Goal: Transaction & Acquisition: Download file/media

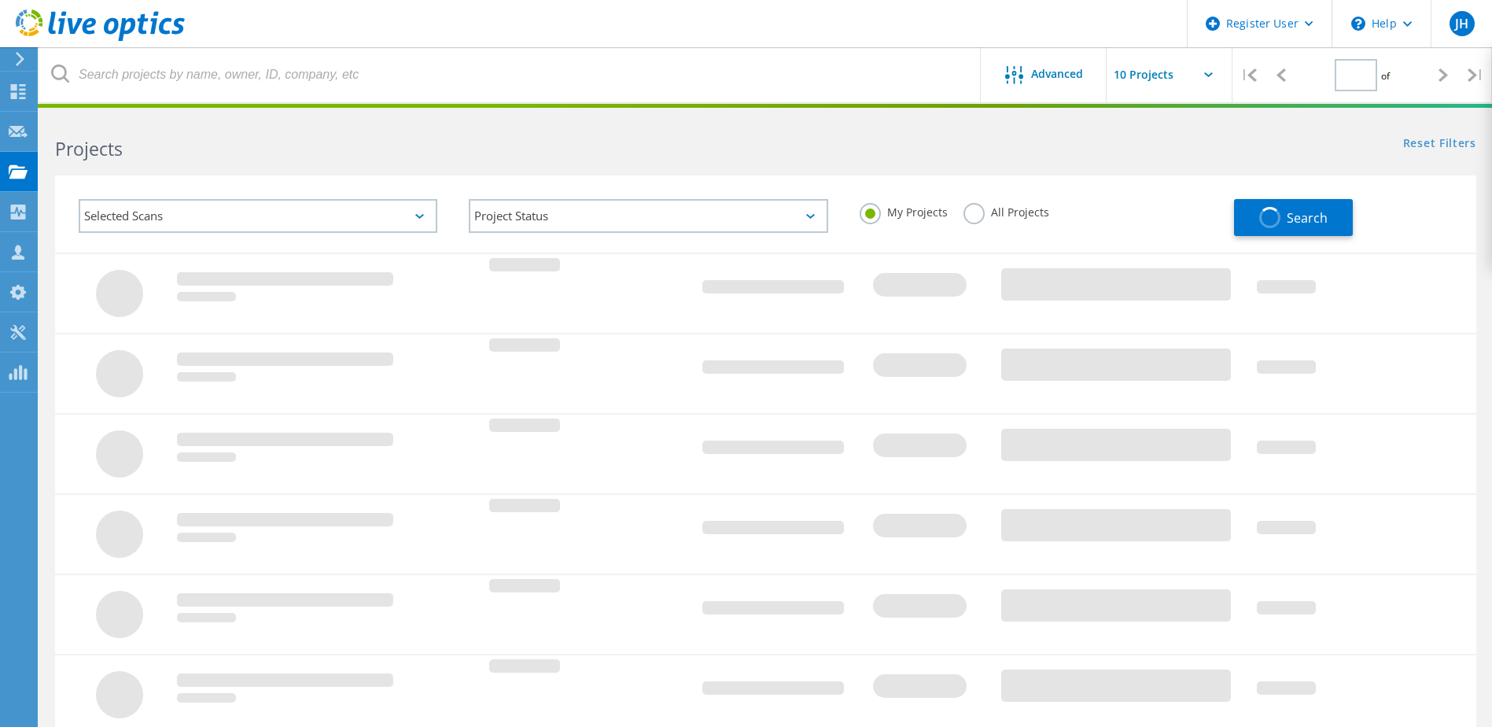
type input "1"
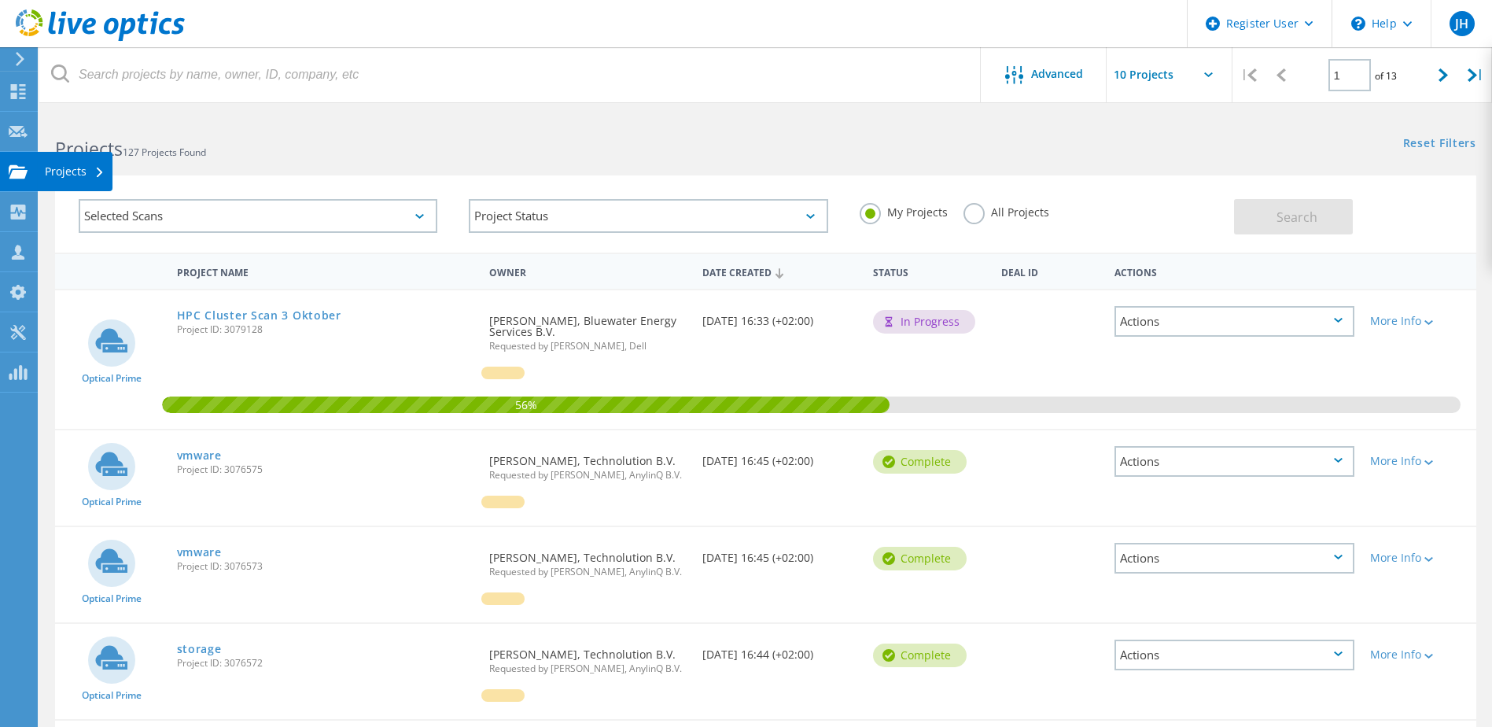
click at [64, 172] on div "Projects" at bounding box center [75, 171] width 60 height 11
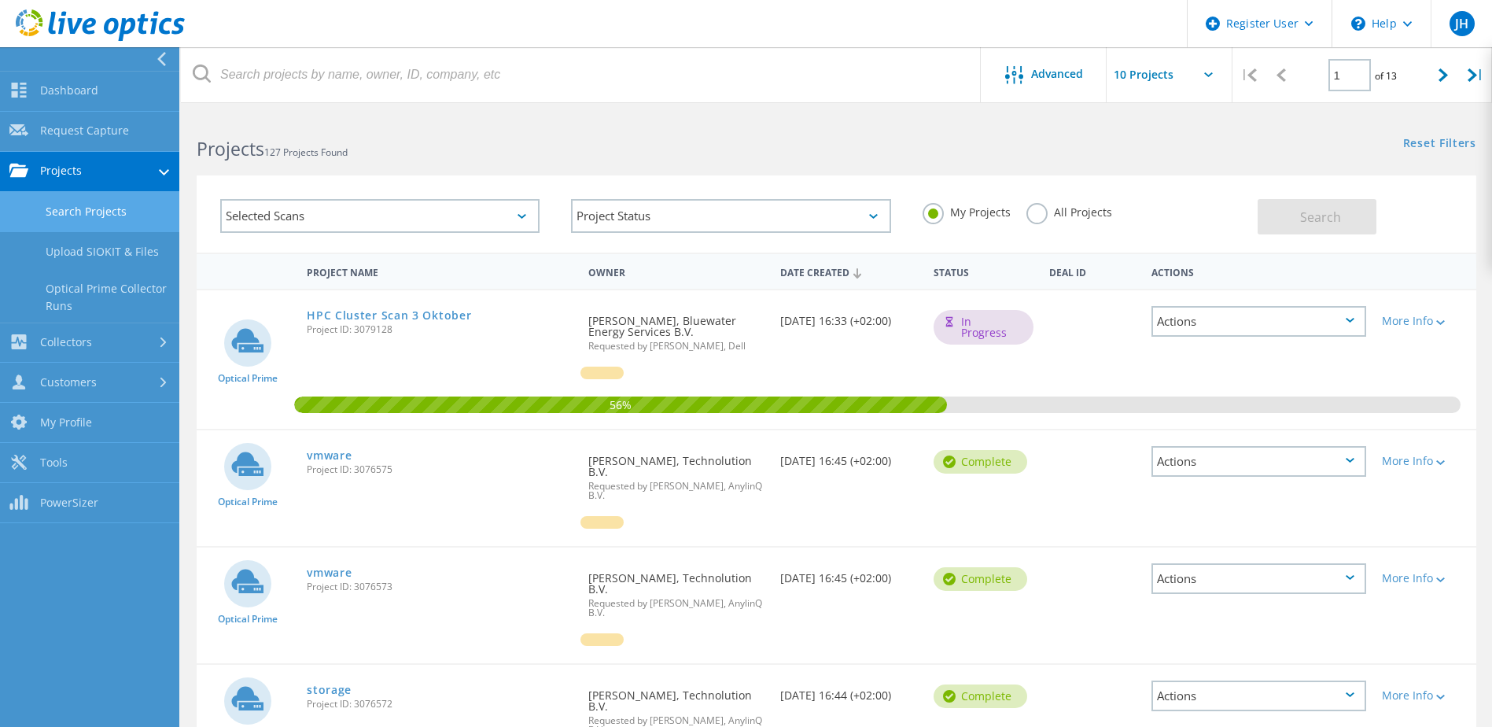
click at [83, 215] on link "Search Projects" at bounding box center [89, 212] width 179 height 40
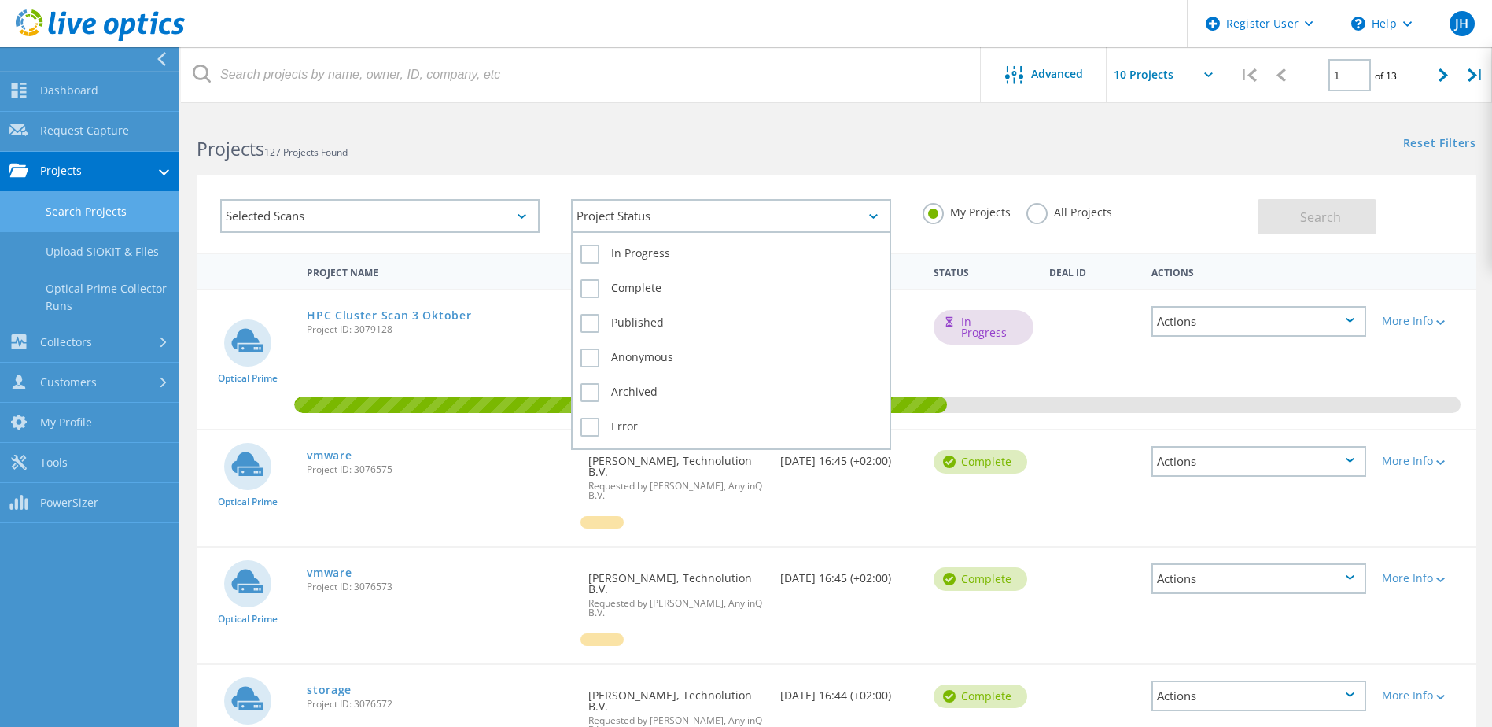
click at [807, 226] on div "Project Status" at bounding box center [730, 216] width 319 height 34
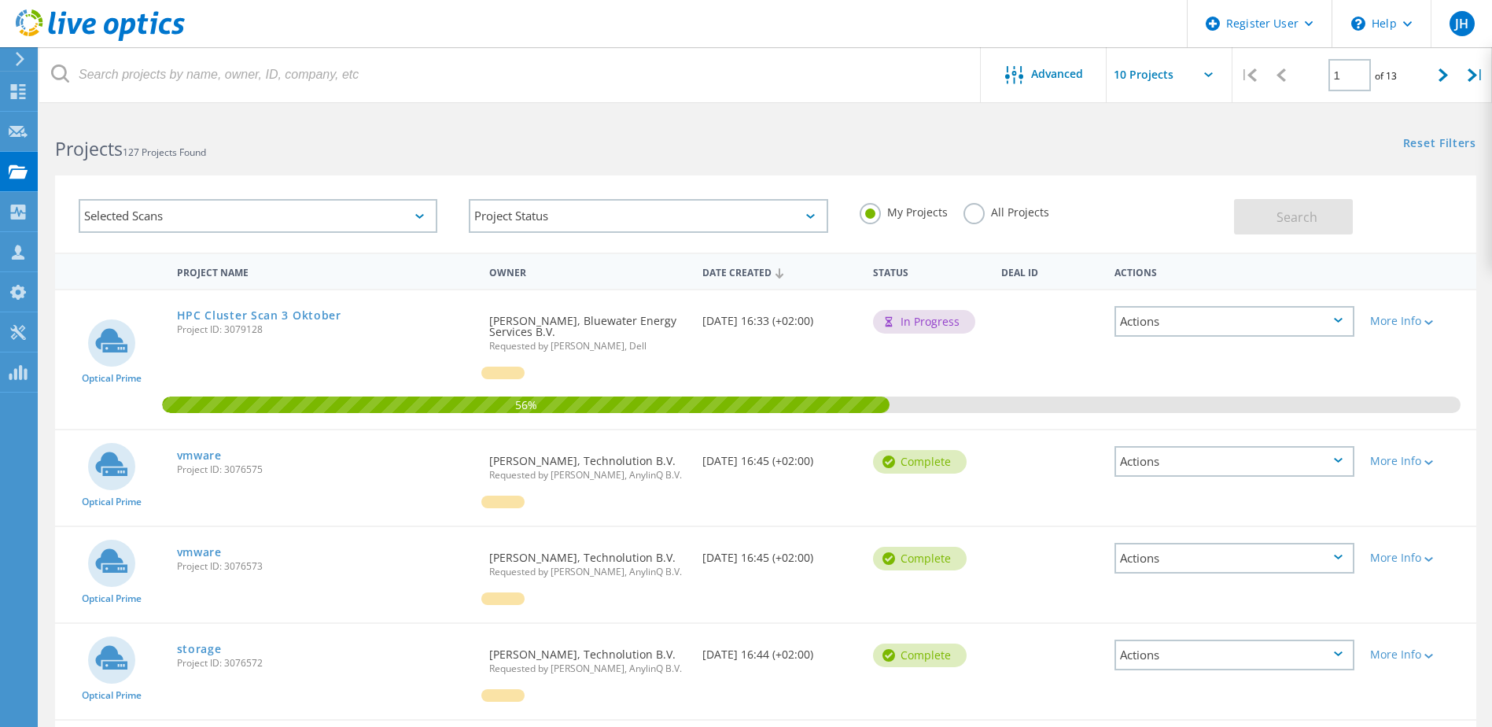
click at [337, 219] on div "Selected Scans" at bounding box center [258, 216] width 359 height 34
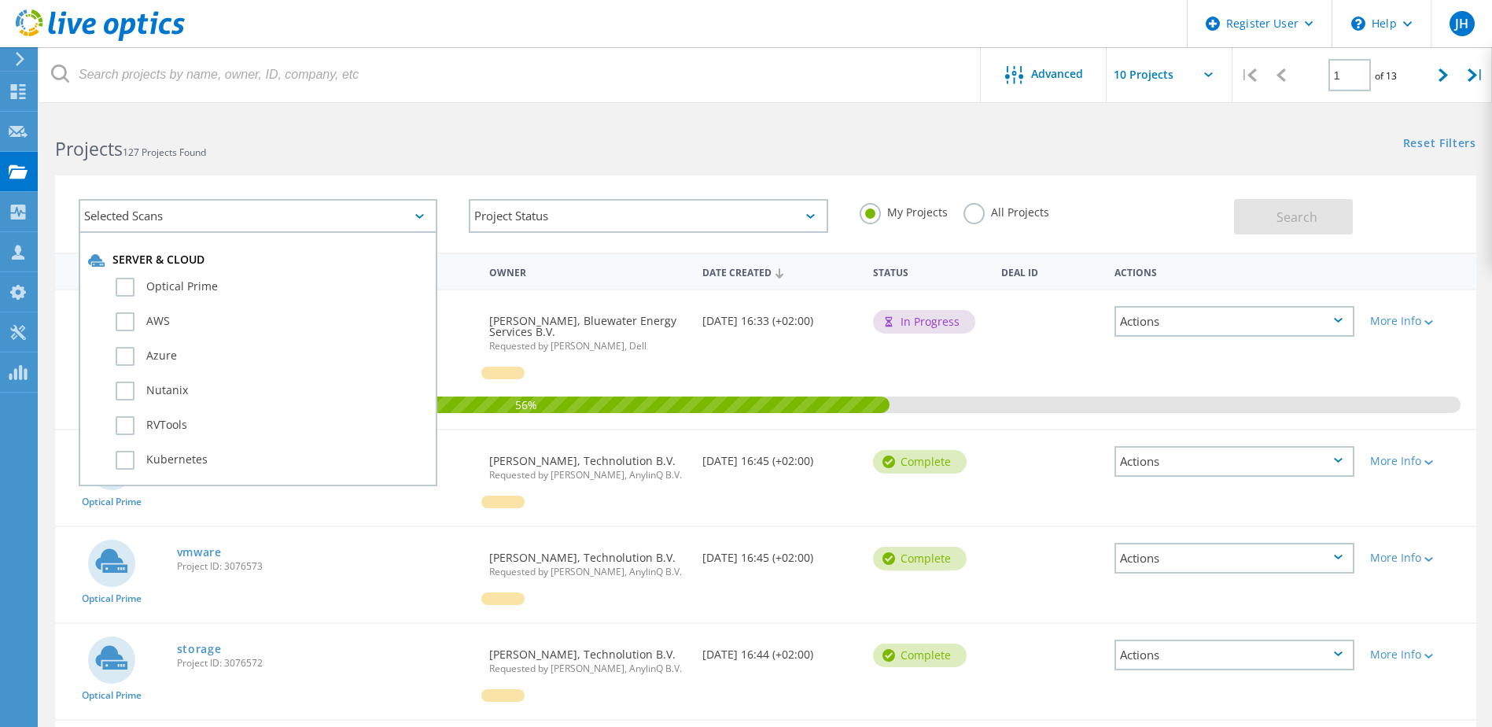
click at [337, 219] on div "Selected Scans" at bounding box center [258, 216] width 359 height 34
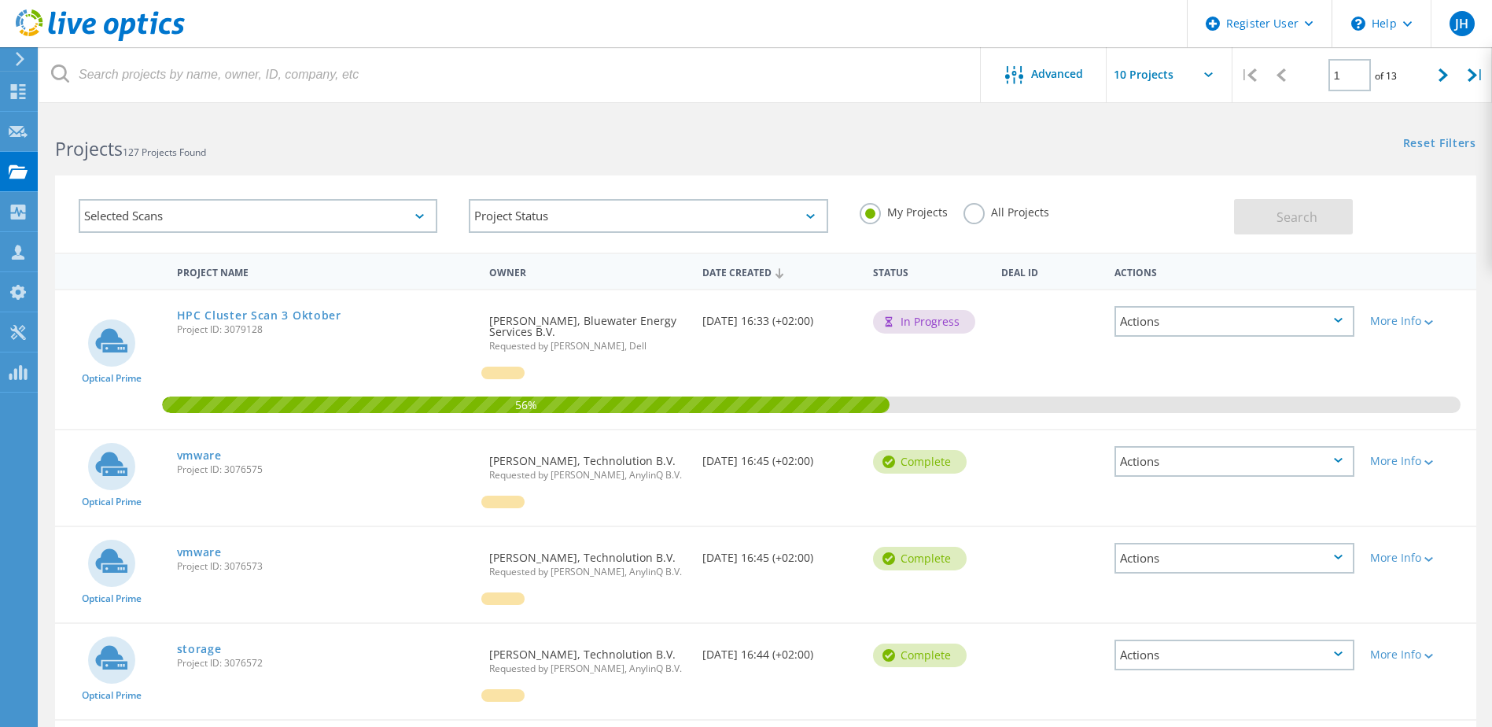
click at [243, 215] on div "Selected Scans" at bounding box center [258, 216] width 359 height 34
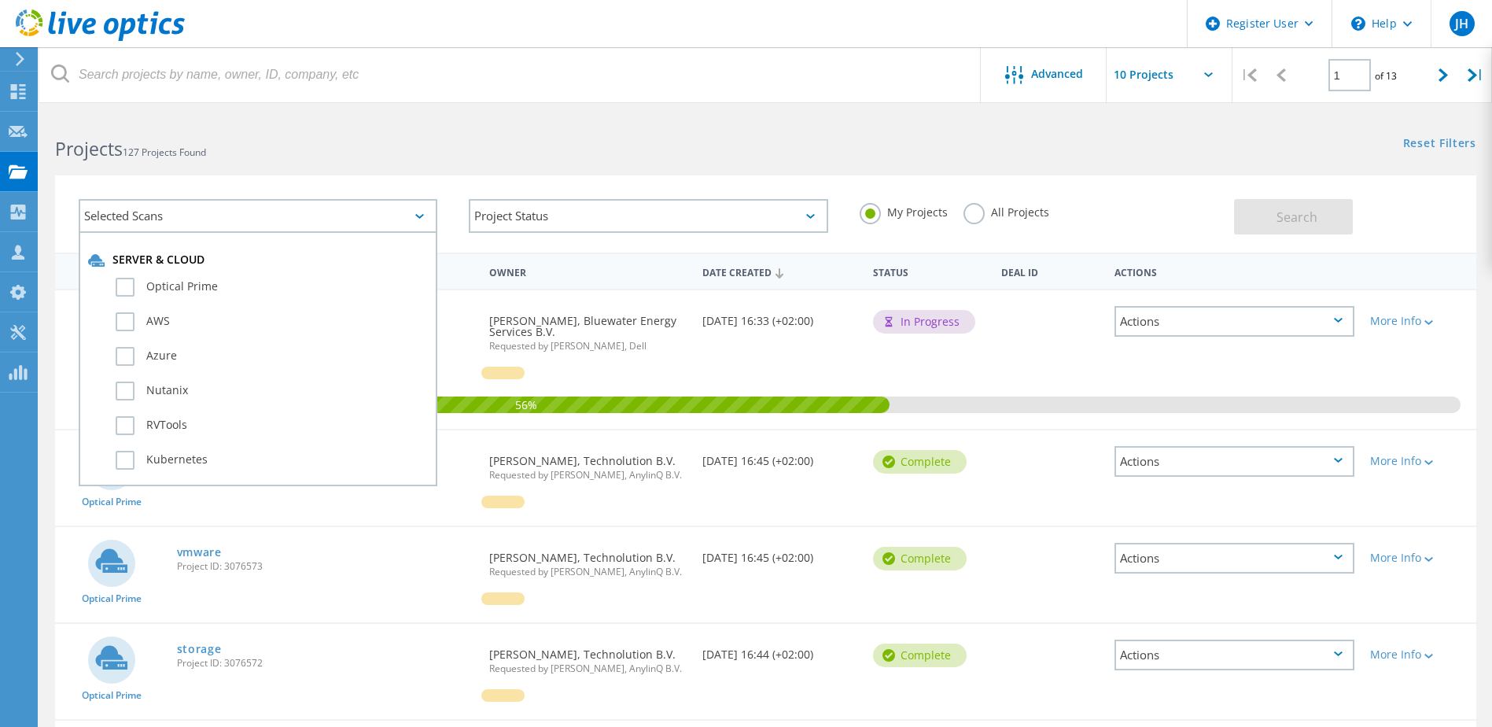
click at [243, 215] on div "Selected Scans" at bounding box center [258, 216] width 359 height 34
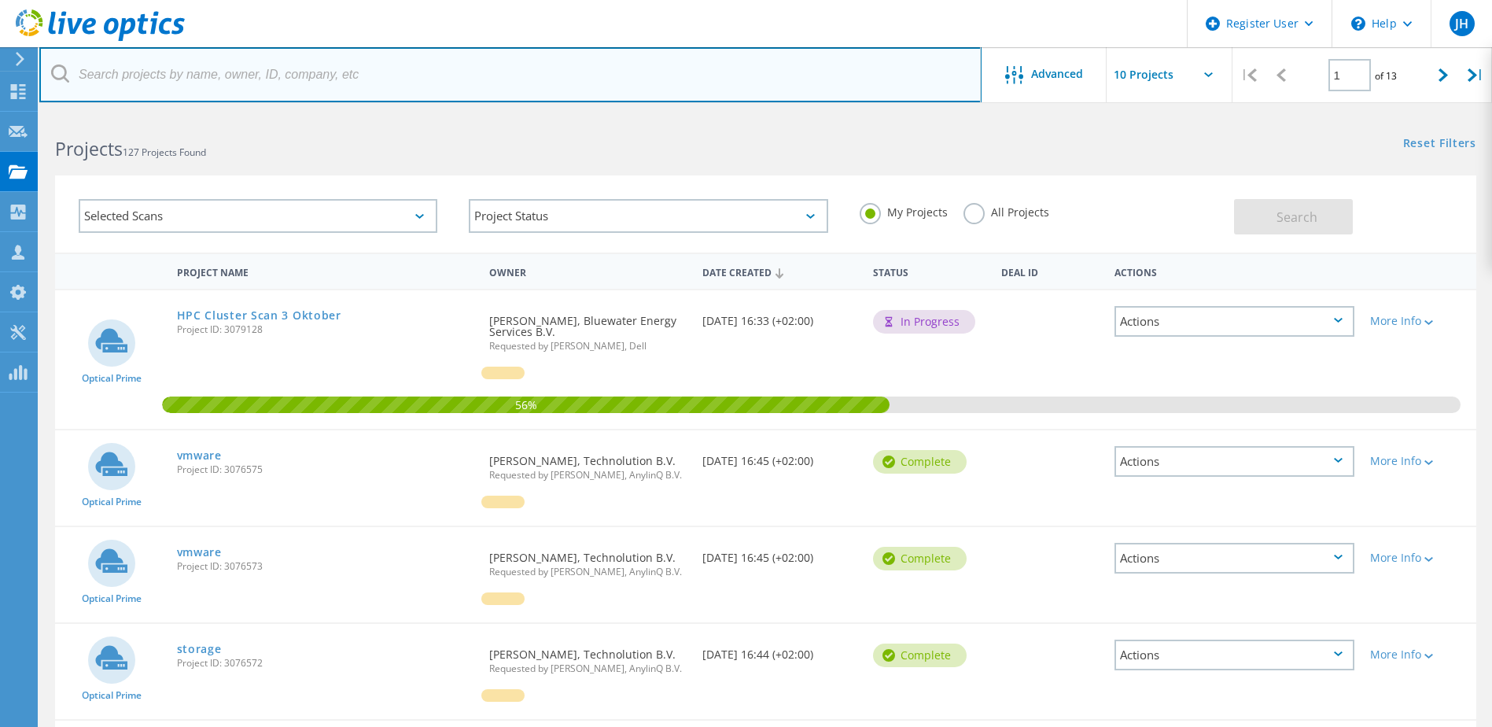
click at [295, 78] on input "text" at bounding box center [510, 74] width 942 height 55
type input "technolution"
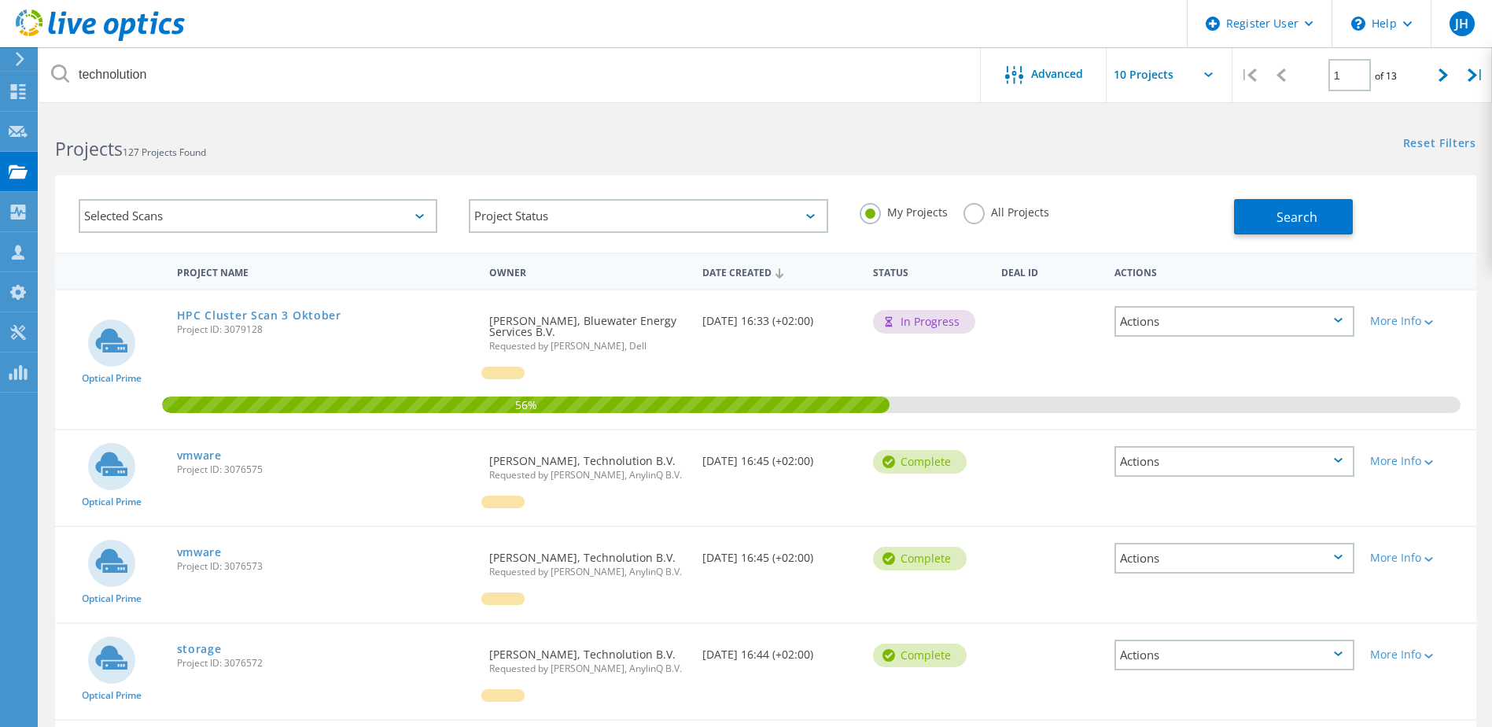
click at [985, 219] on div "All Projects" at bounding box center [1006, 214] width 86 height 23
click at [976, 218] on label "All Projects" at bounding box center [1006, 210] width 86 height 15
click at [0, 0] on input "All Projects" at bounding box center [0, 0] width 0 height 0
click at [1257, 220] on button "Search" at bounding box center [1293, 216] width 119 height 35
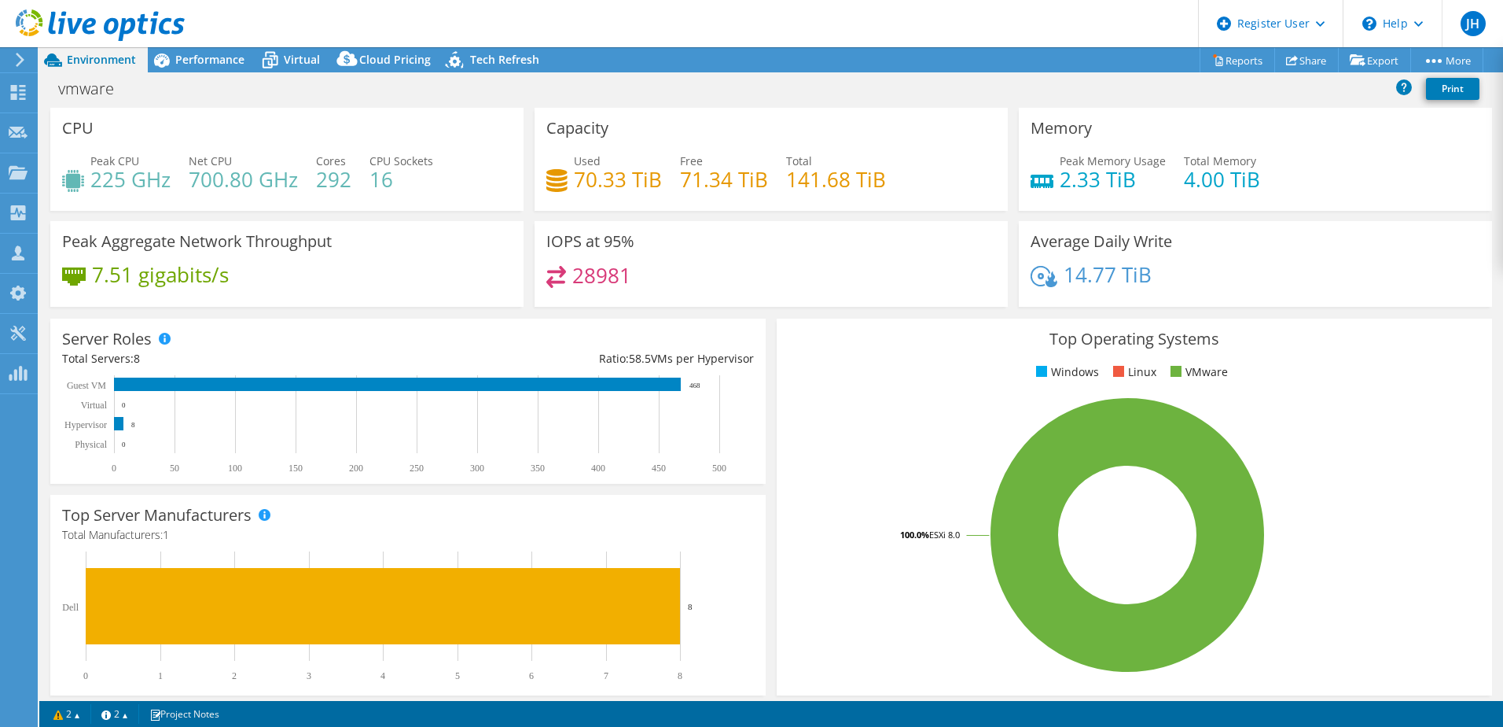
select select "USD"
click at [186, 64] on span "Performance" at bounding box center [209, 59] width 69 height 15
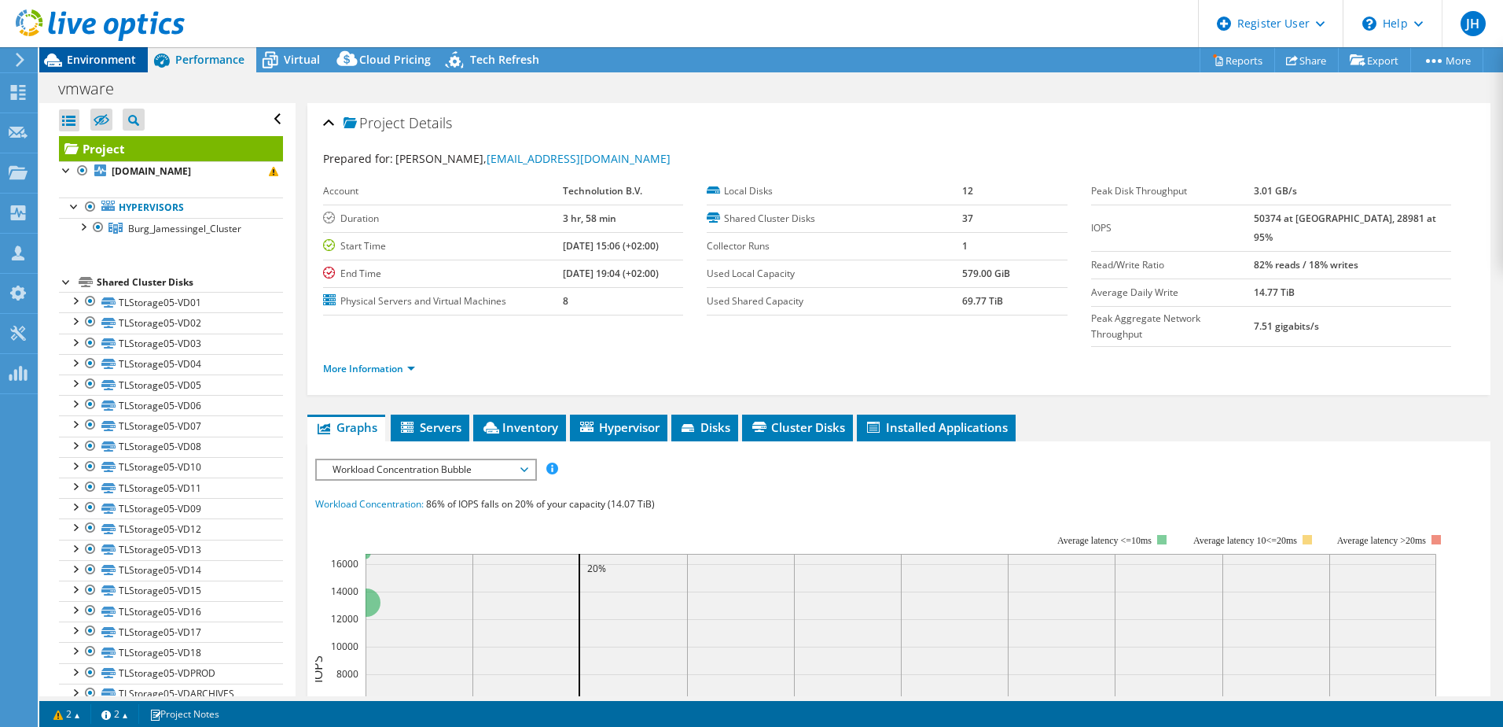
drag, startPoint x: 93, startPoint y: 57, endPoint x: 99, endPoint y: 62, distance: 8.4
click at [93, 57] on span "Environment" at bounding box center [101, 59] width 69 height 15
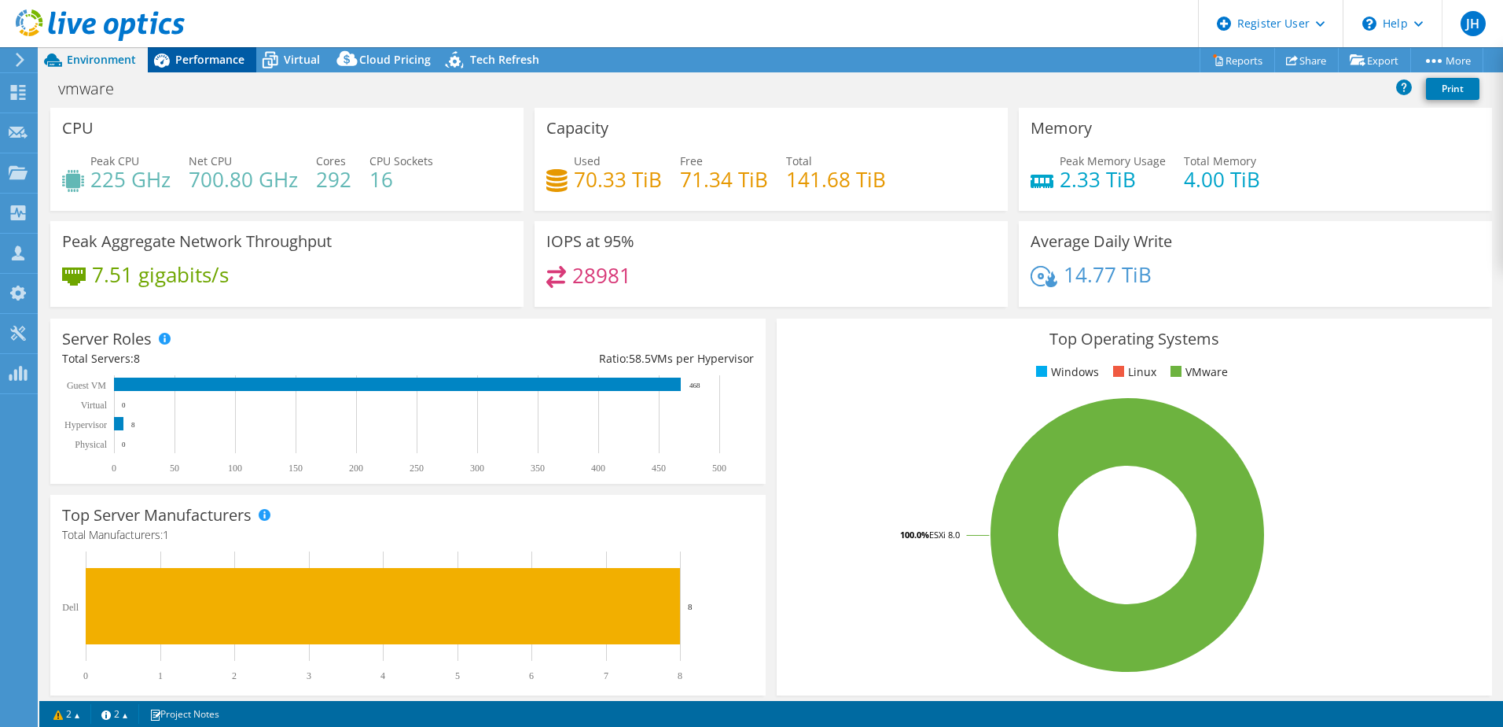
click at [196, 57] on span "Performance" at bounding box center [209, 59] width 69 height 15
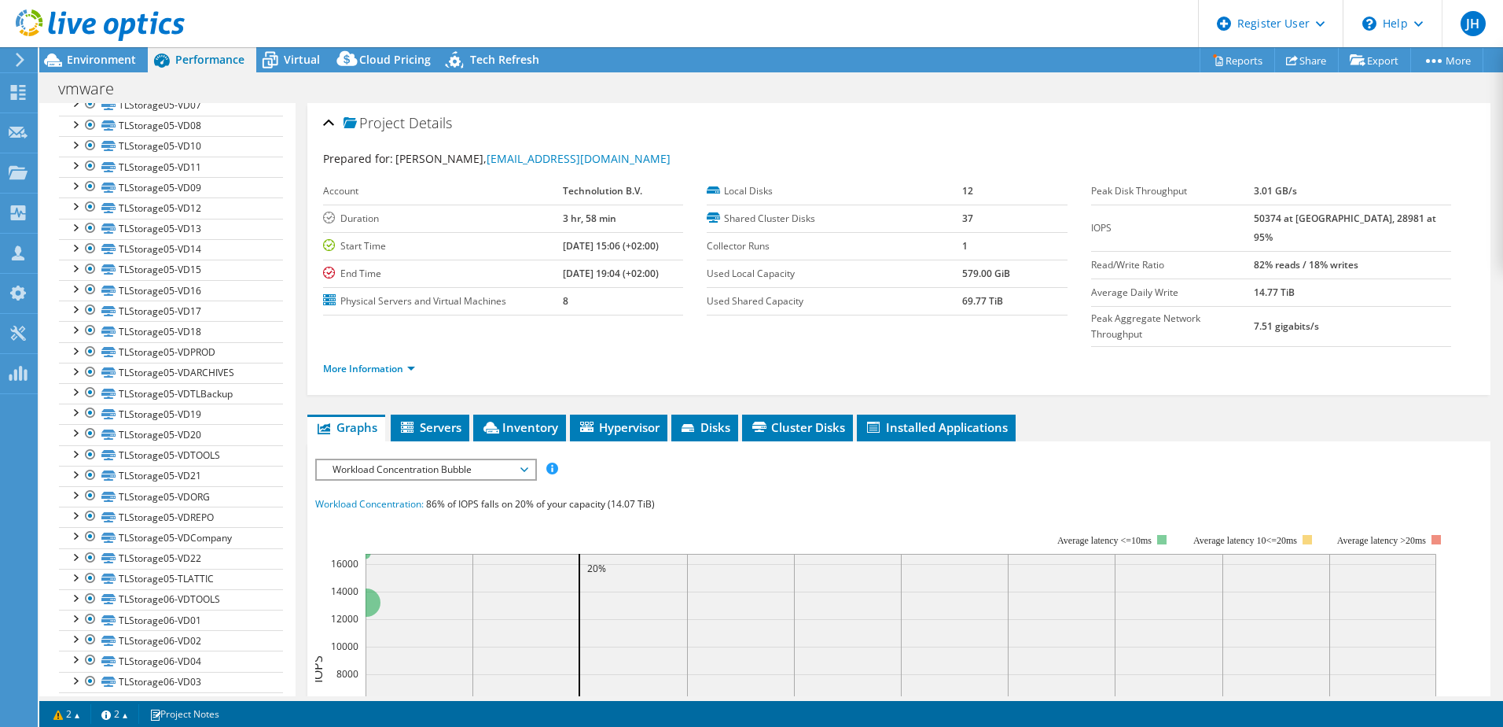
scroll to position [298, 0]
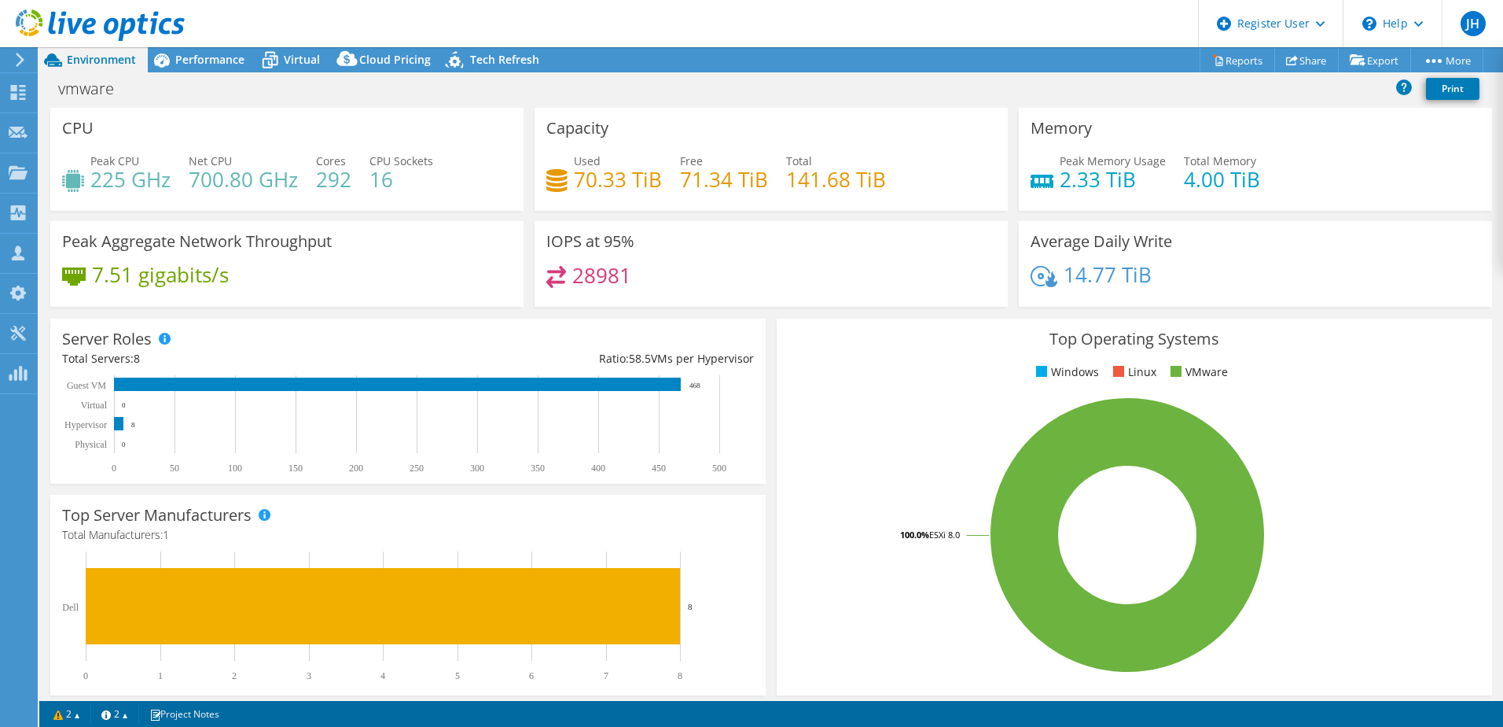
select select "USD"
click at [227, 51] on div "Performance" at bounding box center [202, 59] width 109 height 25
select select "USD"
click at [239, 68] on div "Performance" at bounding box center [202, 59] width 109 height 25
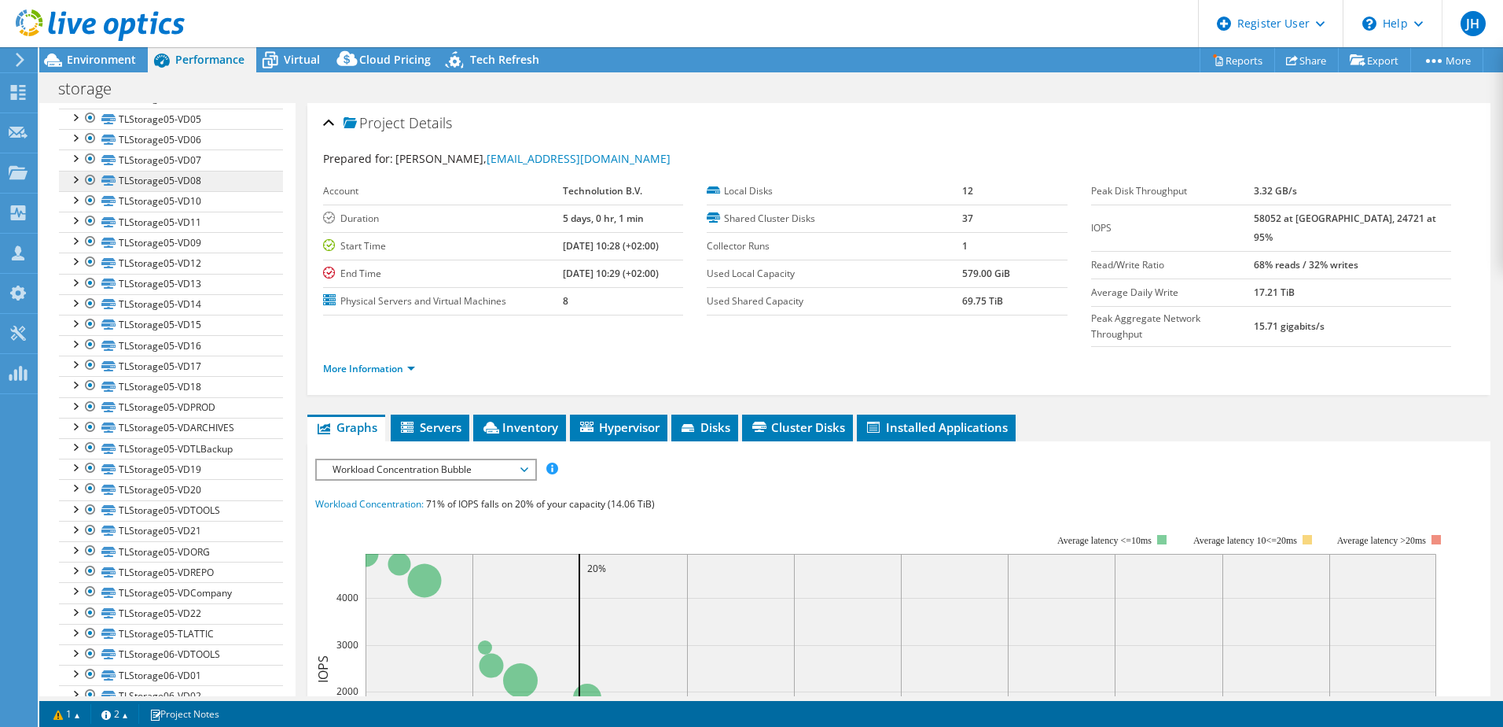
scroll to position [377, 0]
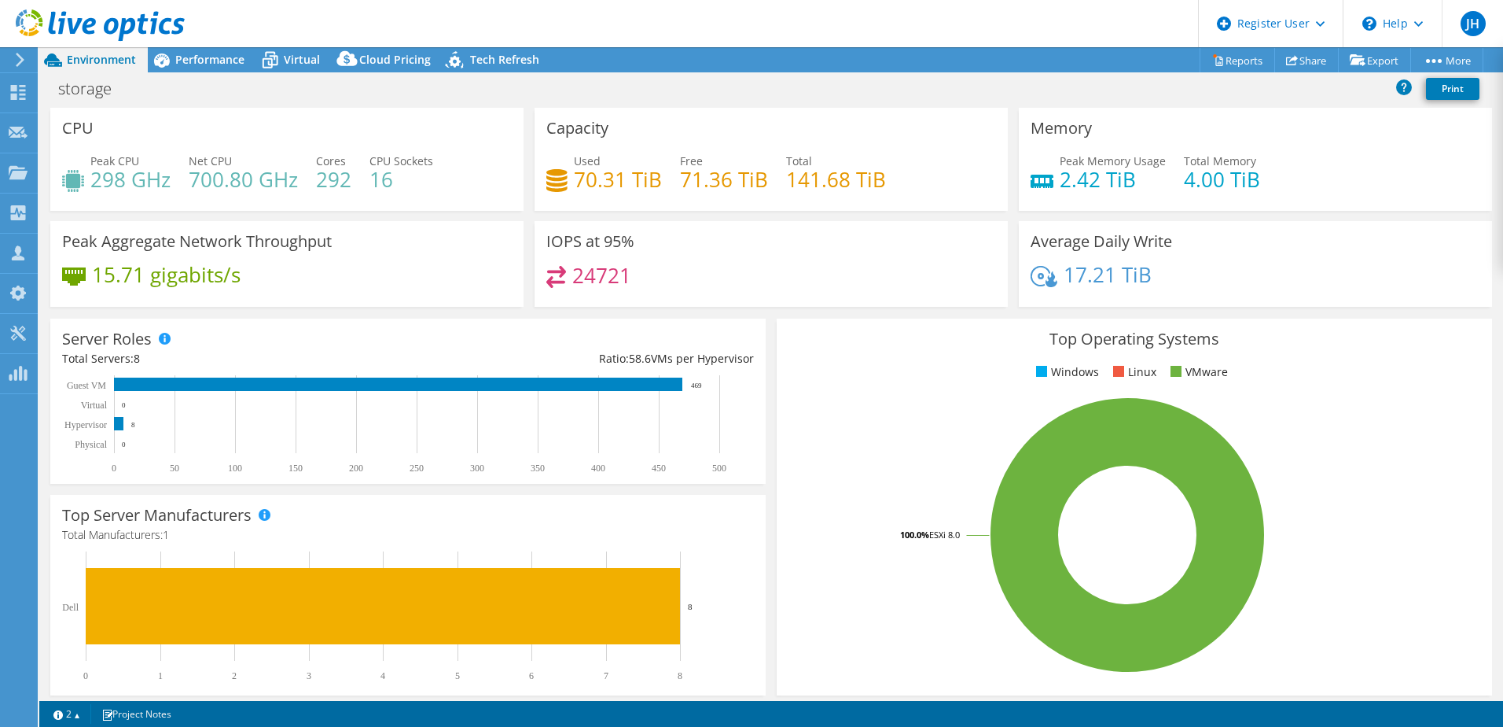
select select "EUFrankfurt"
select select "EUR"
click at [196, 57] on span "Performance" at bounding box center [209, 59] width 69 height 15
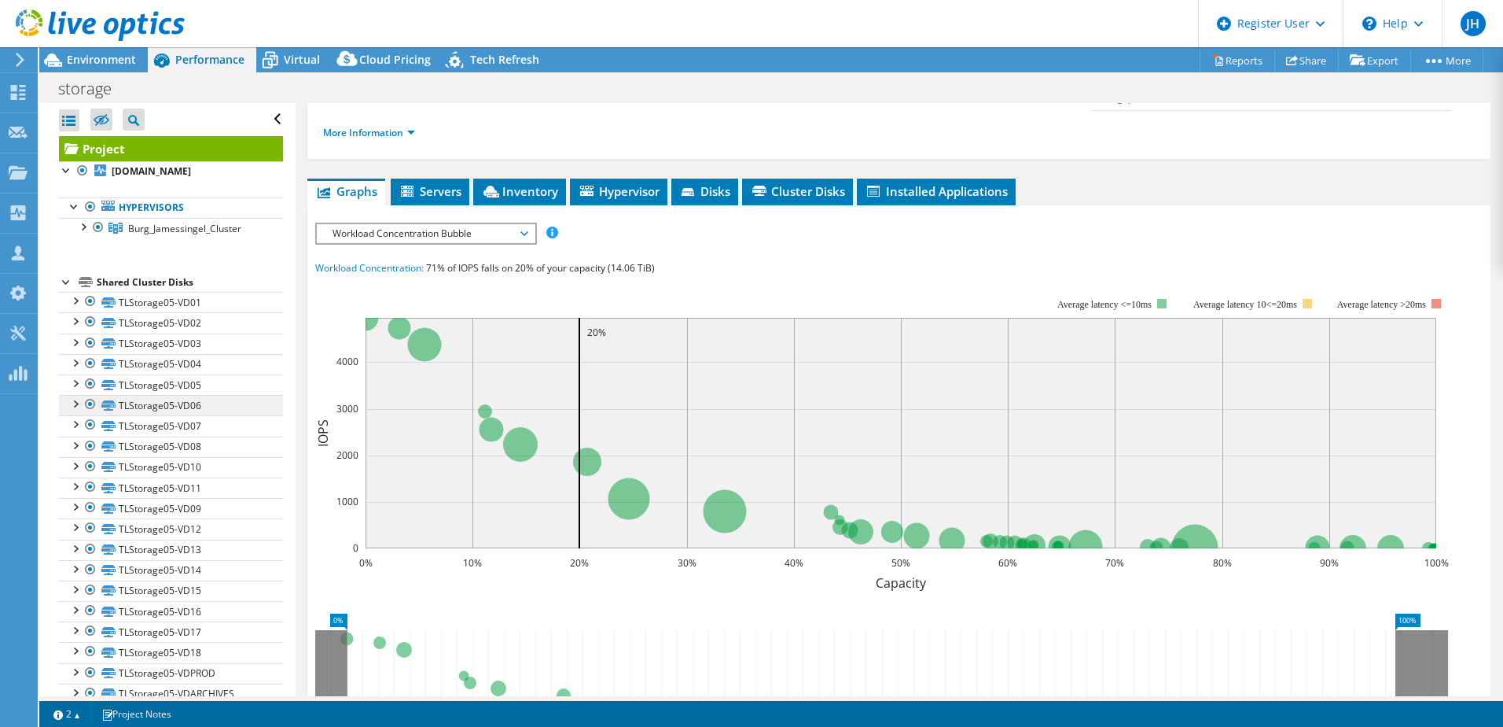
scroll to position [377, 0]
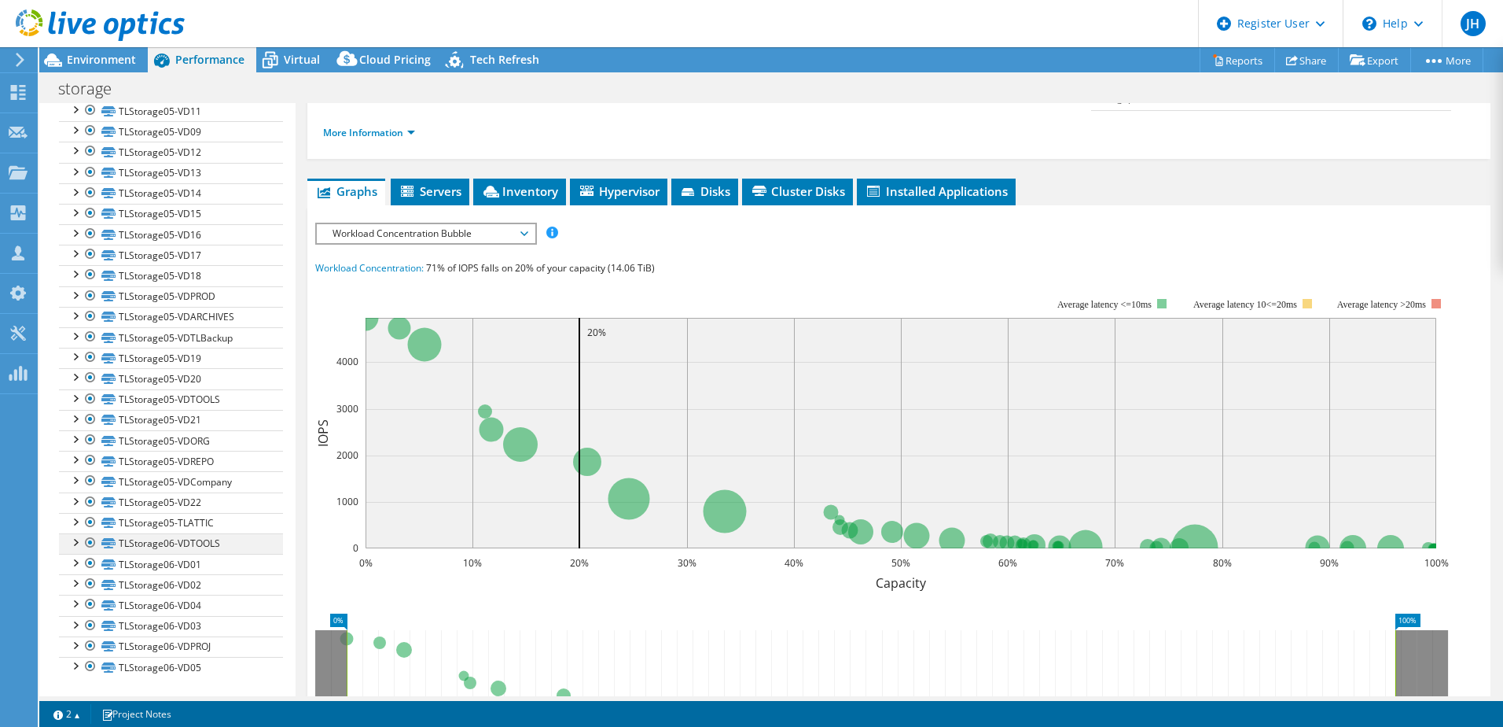
click at [90, 541] on div at bounding box center [91, 542] width 16 height 19
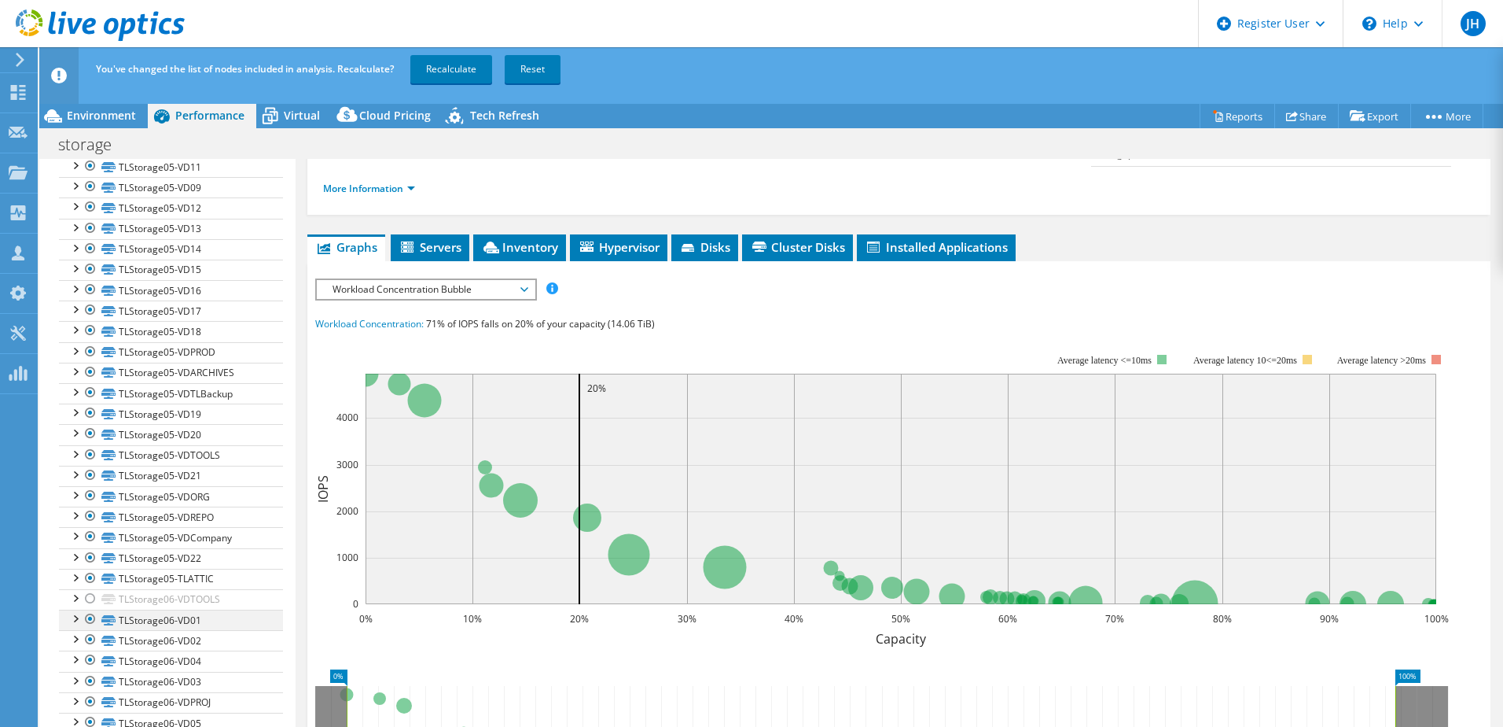
click at [87, 620] on div at bounding box center [91, 618] width 16 height 19
click at [87, 641] on div at bounding box center [91, 639] width 16 height 19
click at [88, 662] on div at bounding box center [91, 659] width 16 height 19
click at [89, 682] on div at bounding box center [91, 680] width 16 height 19
click at [89, 703] on div at bounding box center [91, 701] width 16 height 19
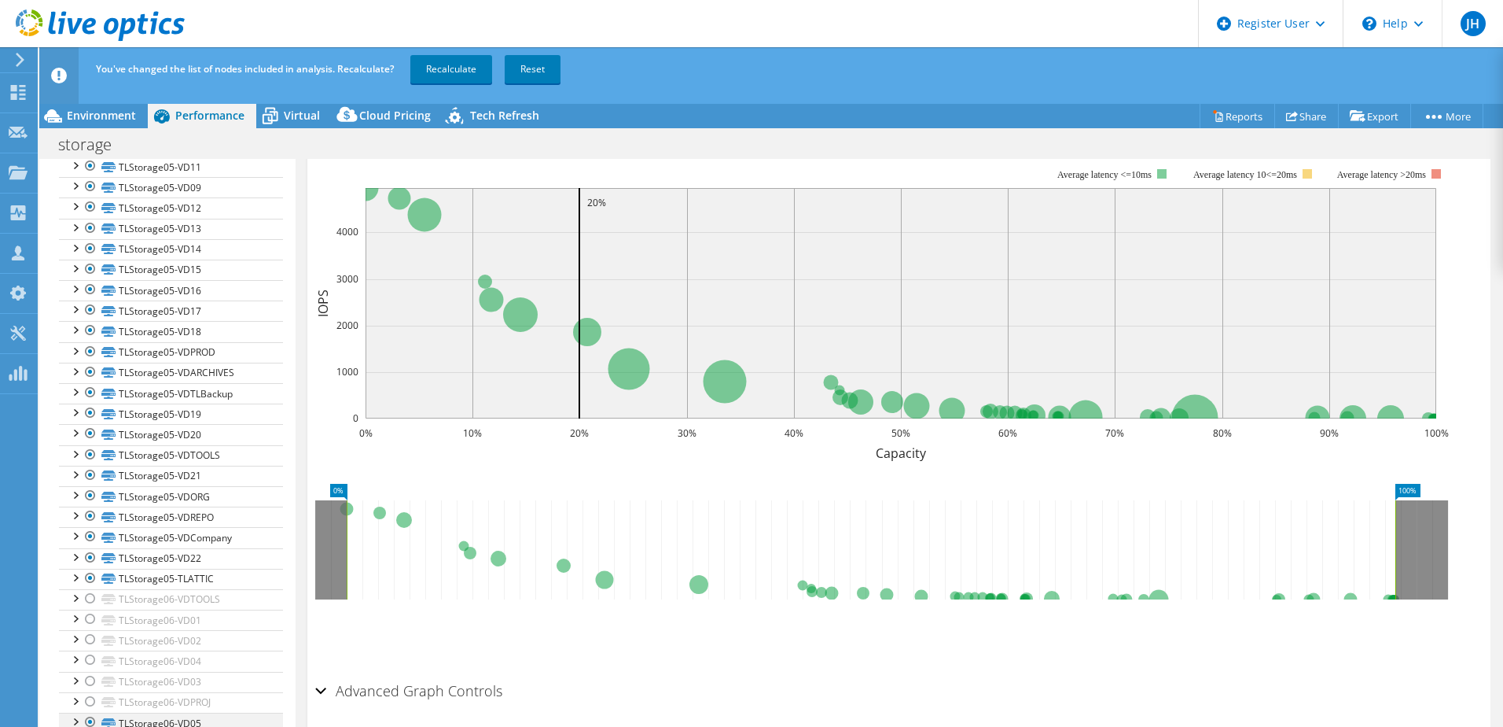
click at [90, 722] on div at bounding box center [91, 721] width 16 height 19
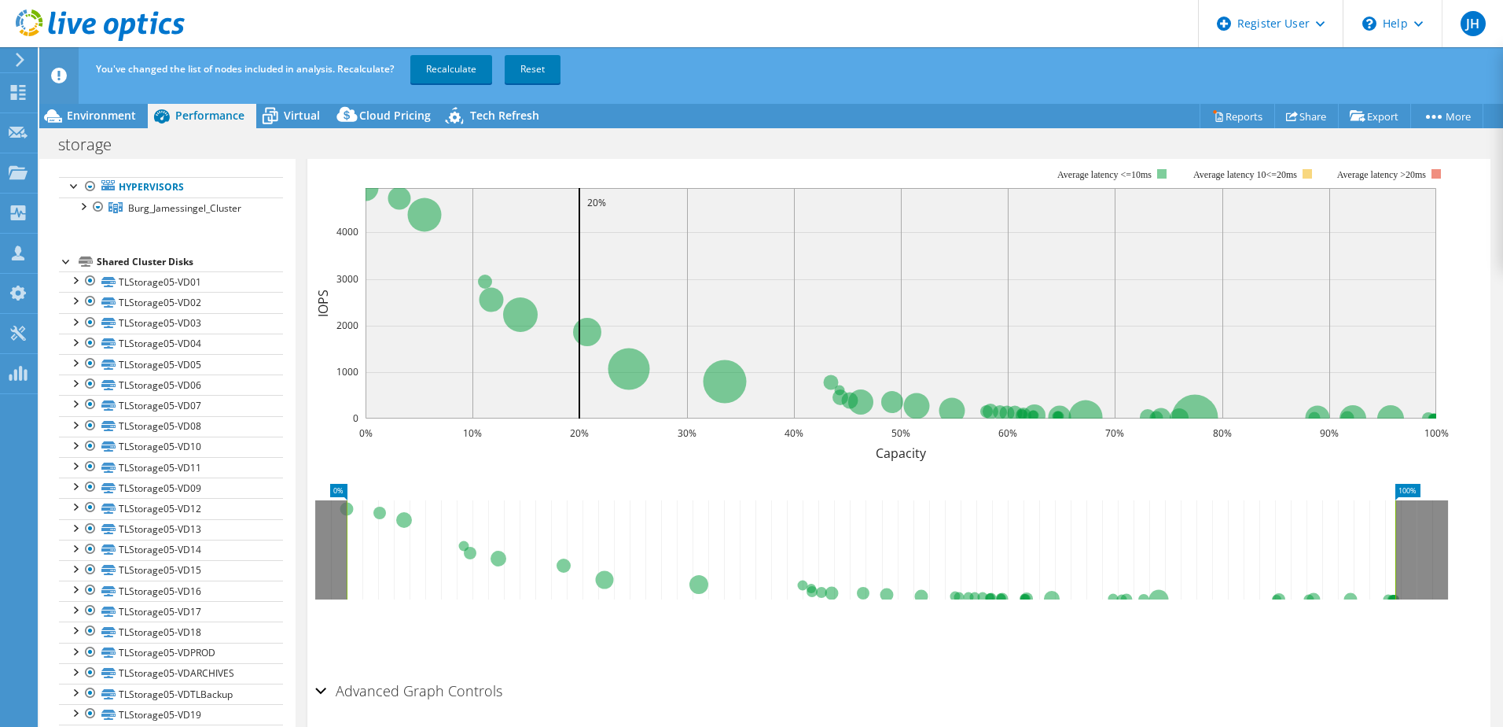
scroll to position [0, 0]
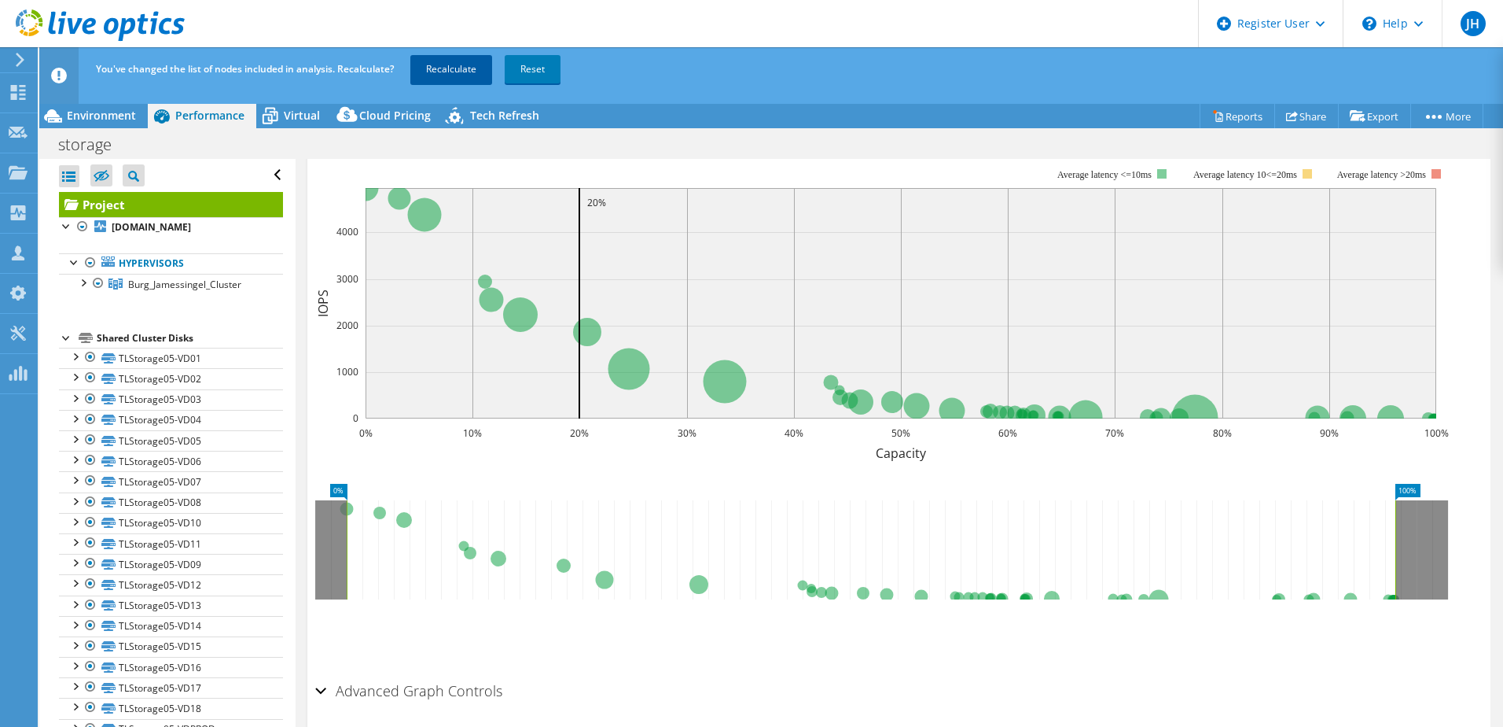
click at [458, 76] on link "Recalculate" at bounding box center [451, 69] width 82 height 28
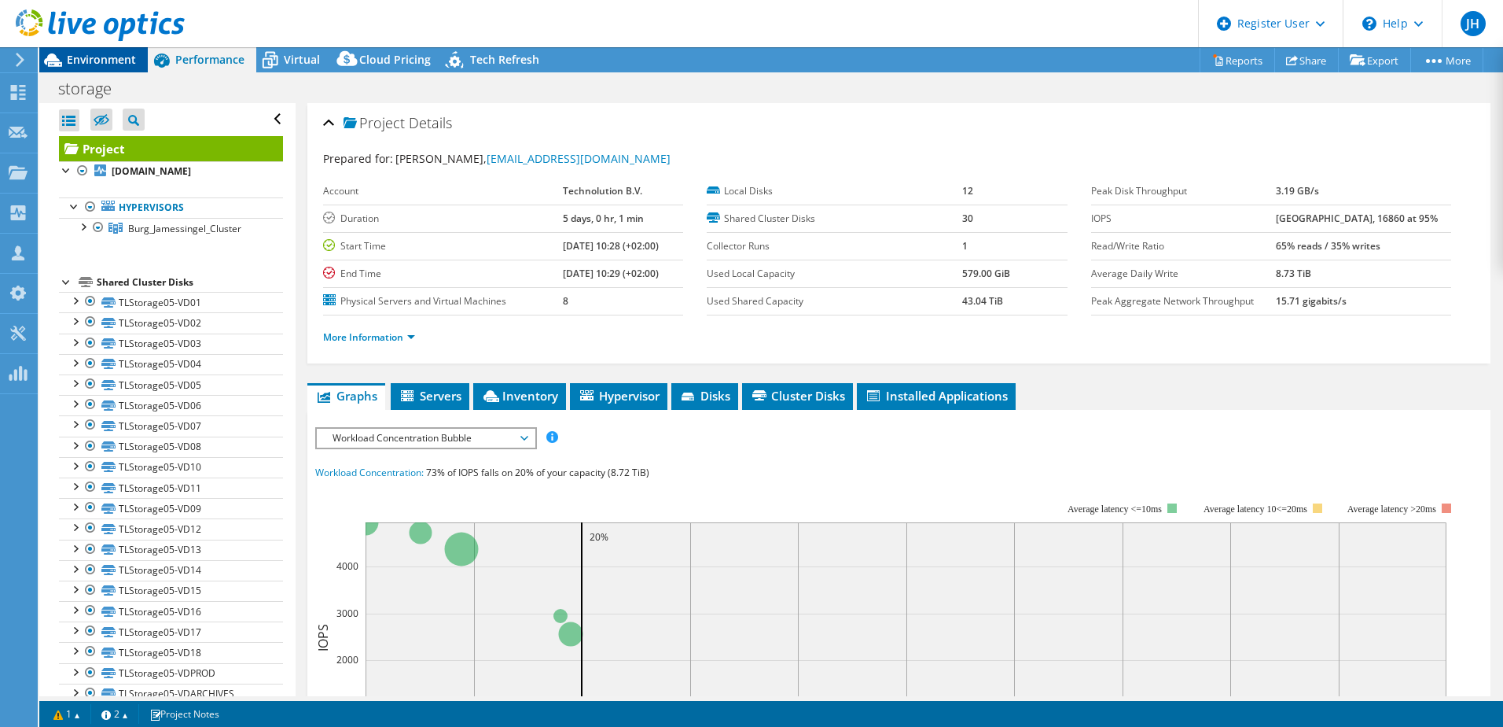
click at [104, 54] on span "Environment" at bounding box center [101, 59] width 69 height 15
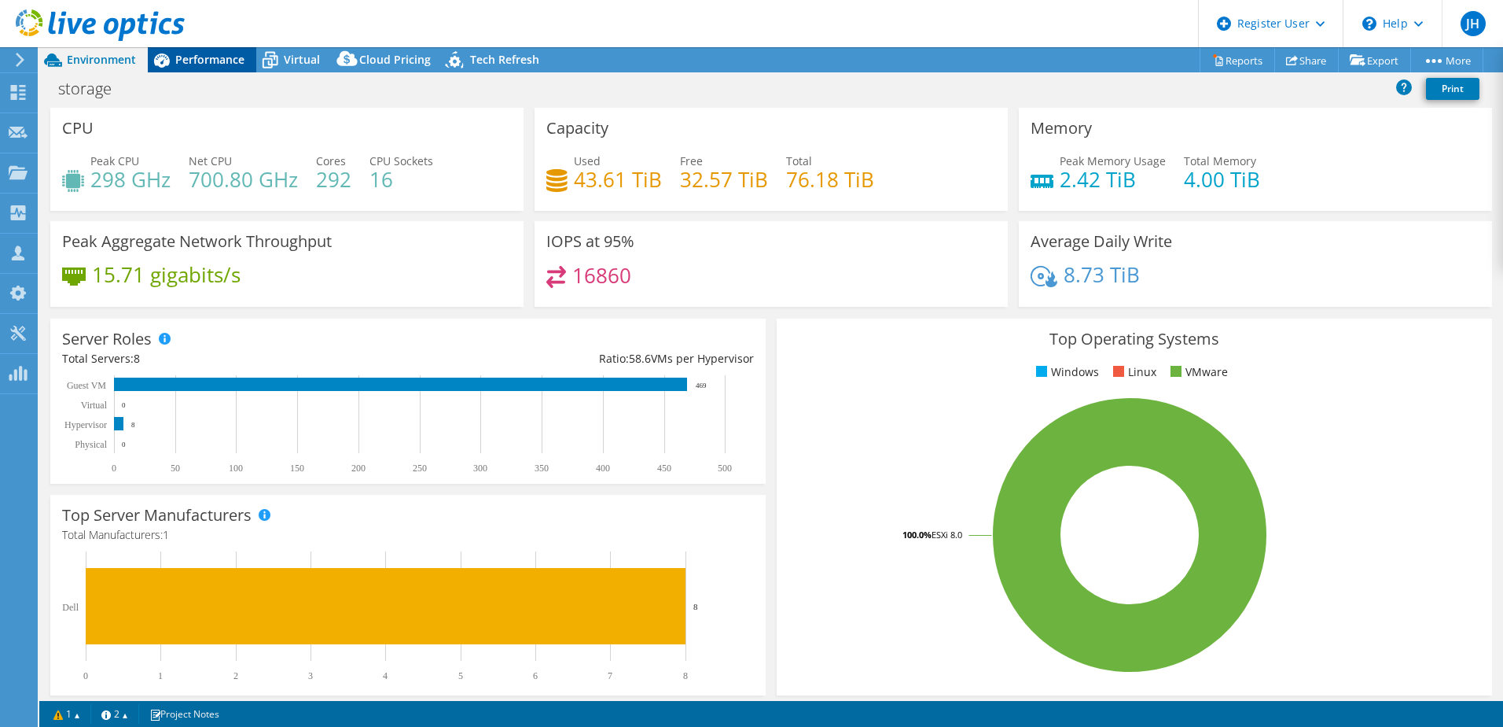
click at [217, 64] on span "Performance" at bounding box center [209, 59] width 69 height 15
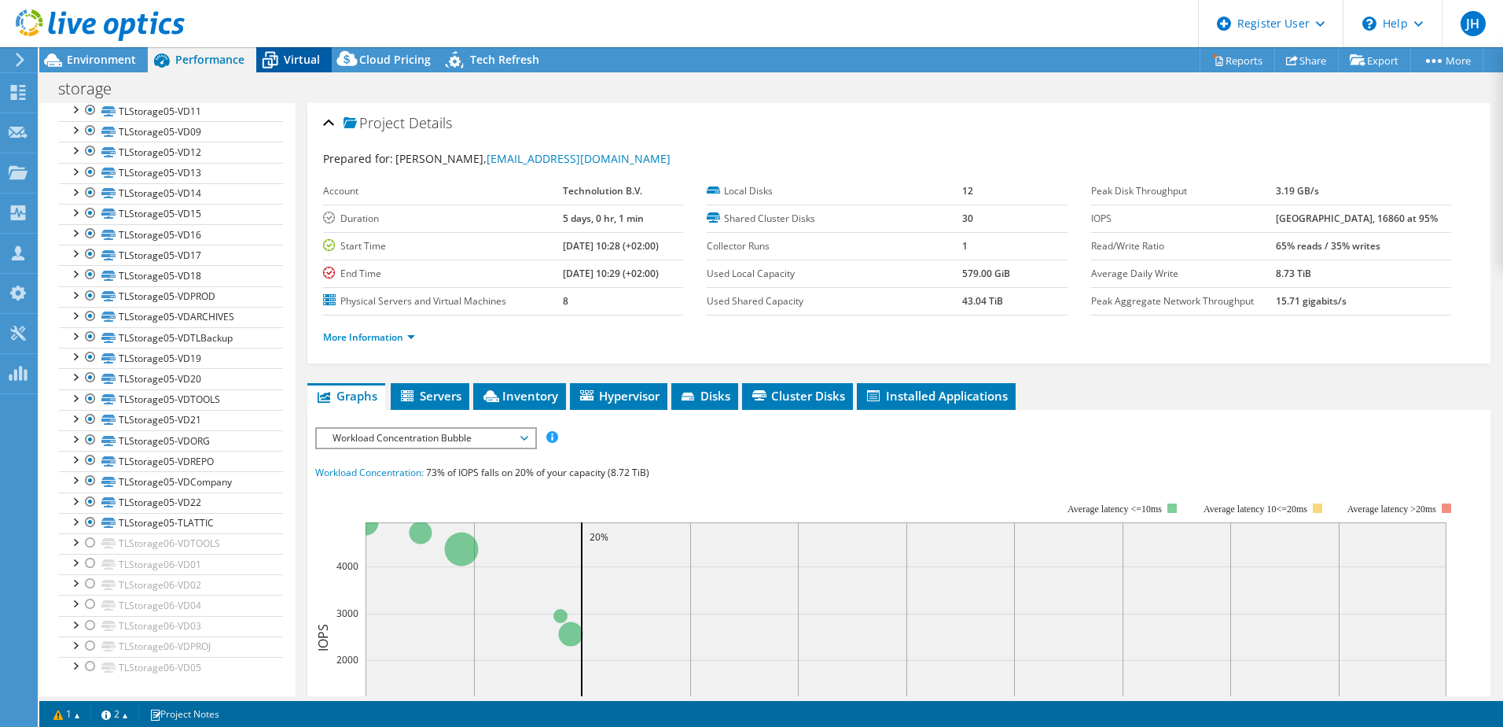
click at [301, 64] on span "Virtual" at bounding box center [302, 59] width 36 height 15
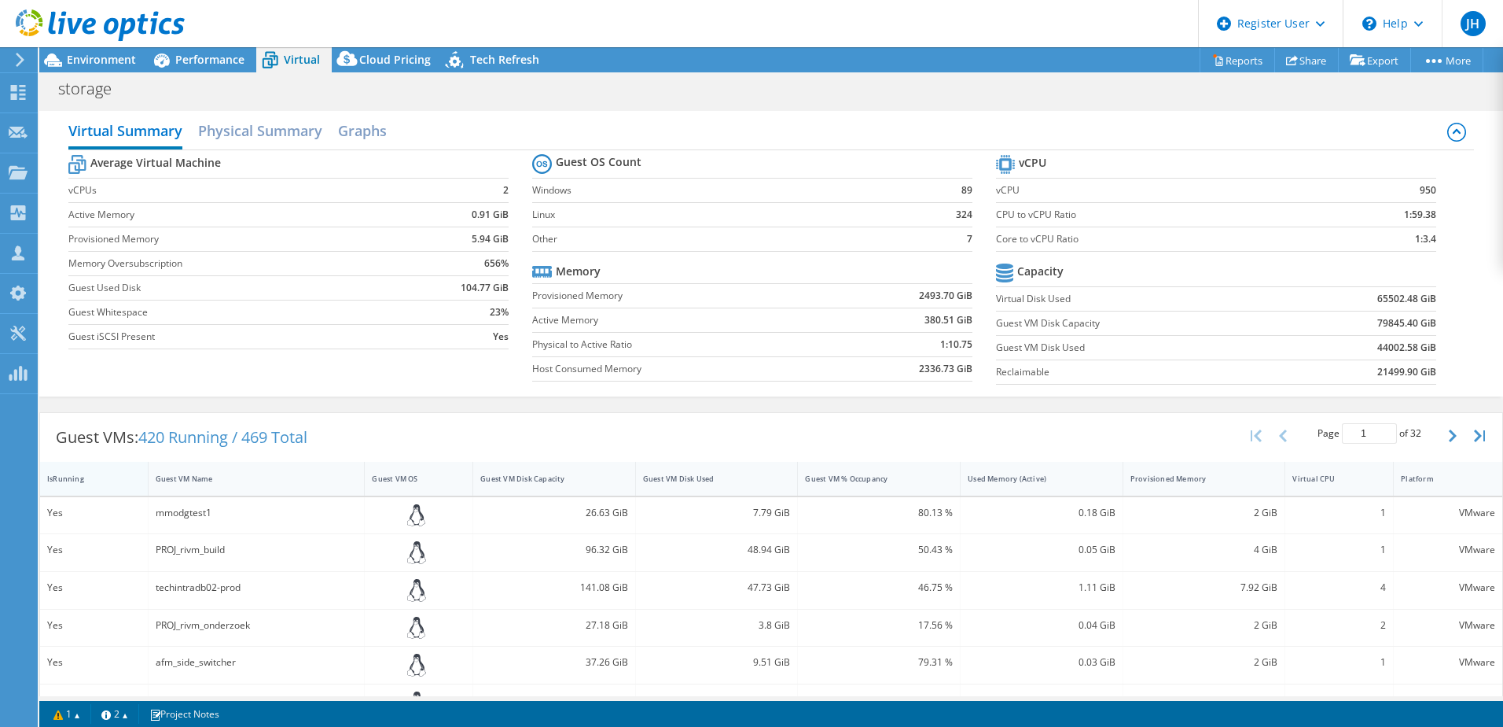
click at [68, 477] on div "IsRunning" at bounding box center [84, 478] width 75 height 10
click at [1449, 431] on icon "button" at bounding box center [1453, 435] width 8 height 13
click at [1449, 437] on icon "button" at bounding box center [1453, 435] width 8 height 13
click at [1449, 436] on icon "button" at bounding box center [1453, 435] width 8 height 13
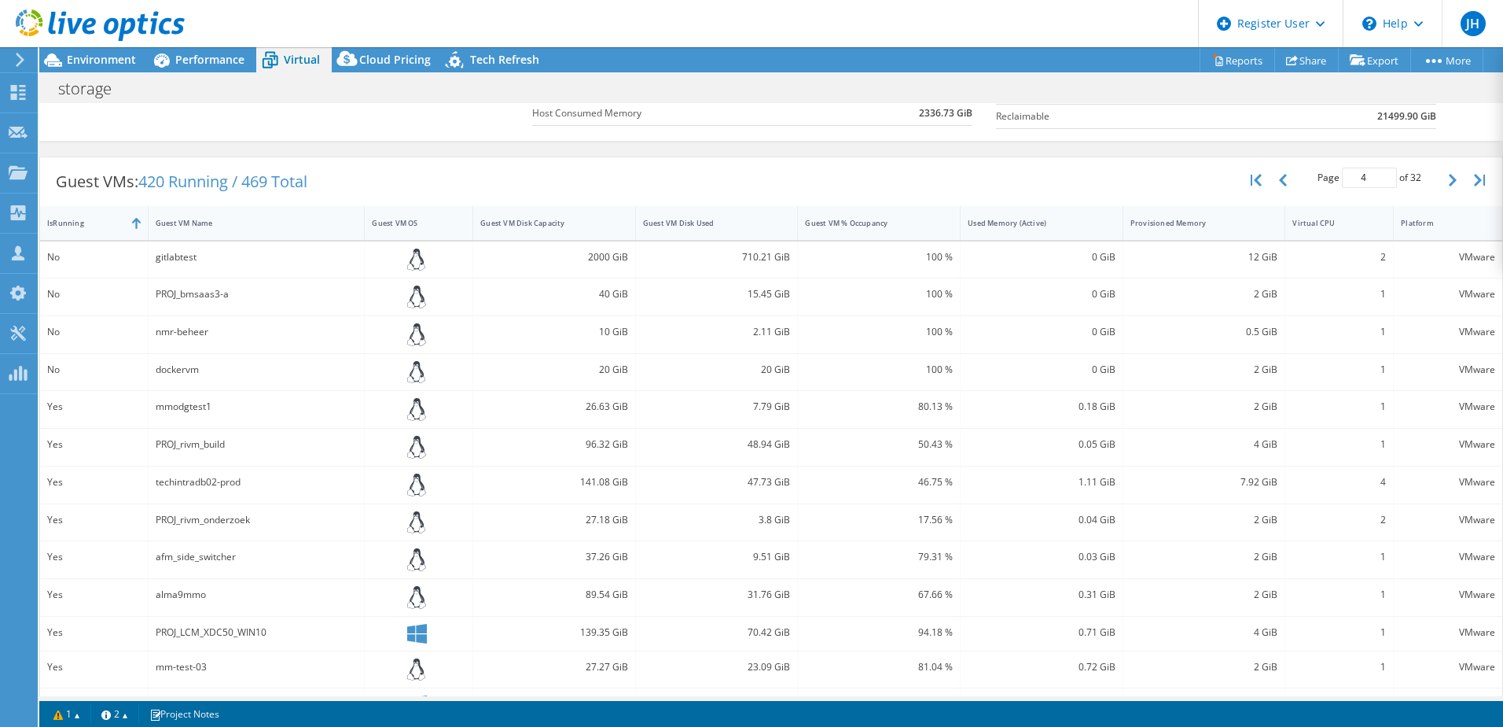
scroll to position [208, 0]
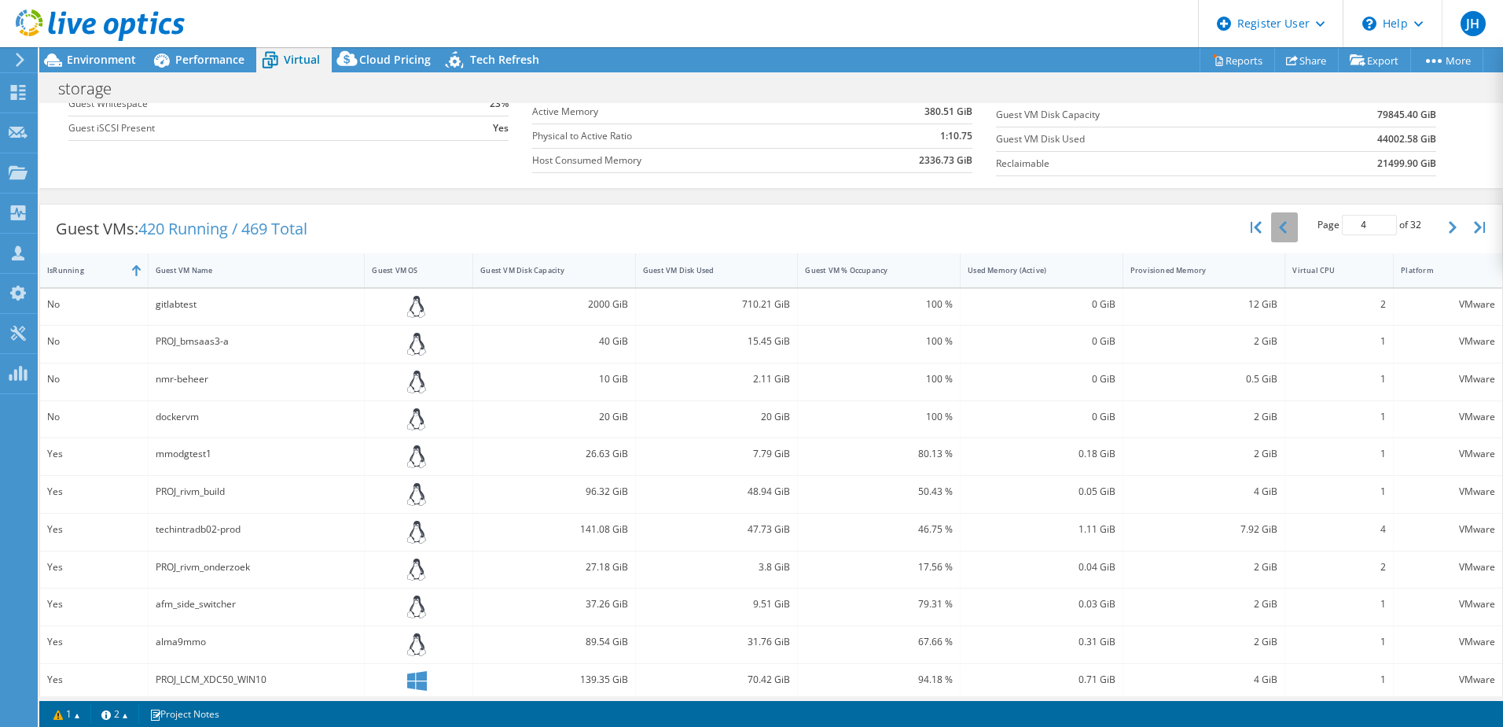
click at [1277, 223] on button "button" at bounding box center [1284, 227] width 27 height 30
click at [571, 270] on div "Guest VM Disk Capacity" at bounding box center [544, 270] width 129 height 10
type input "1"
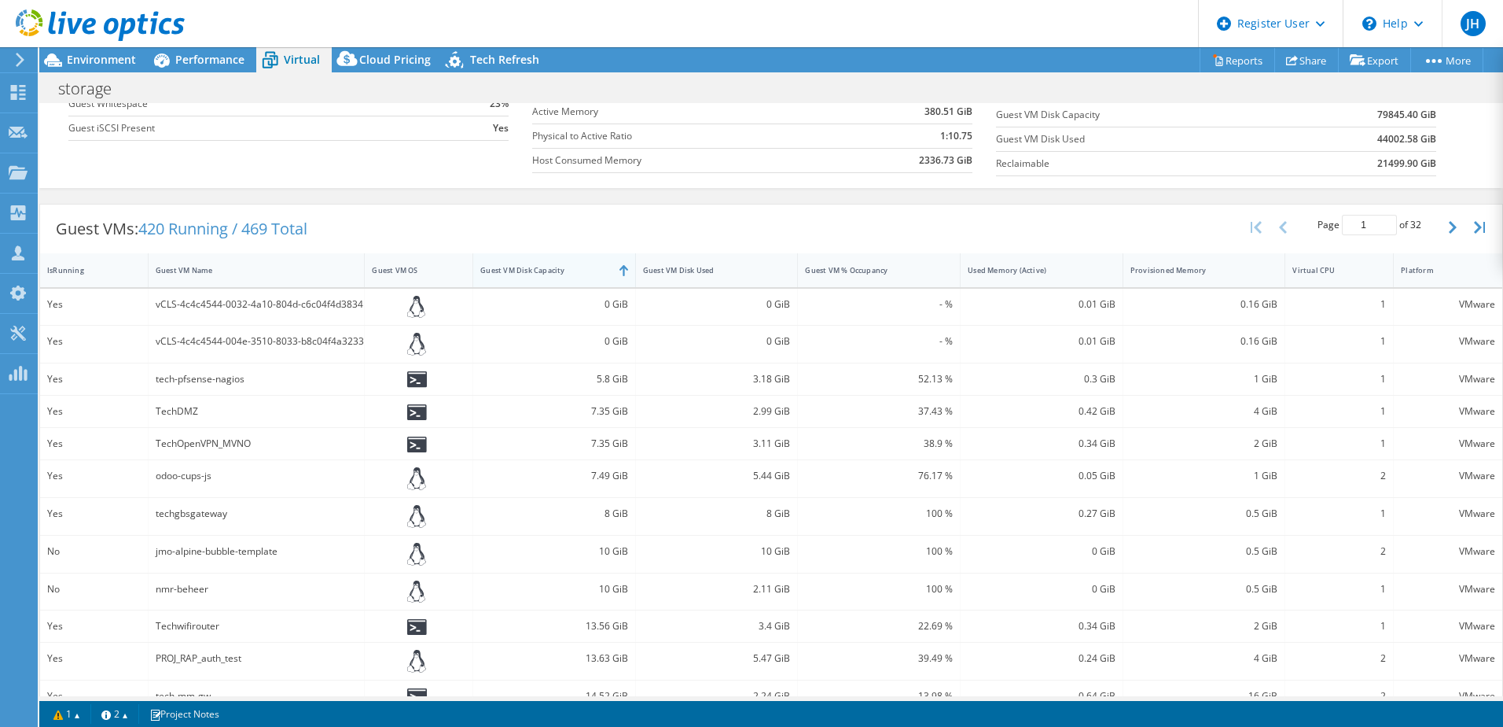
click at [571, 270] on div "Guest VM Disk Capacity" at bounding box center [544, 270] width 129 height 10
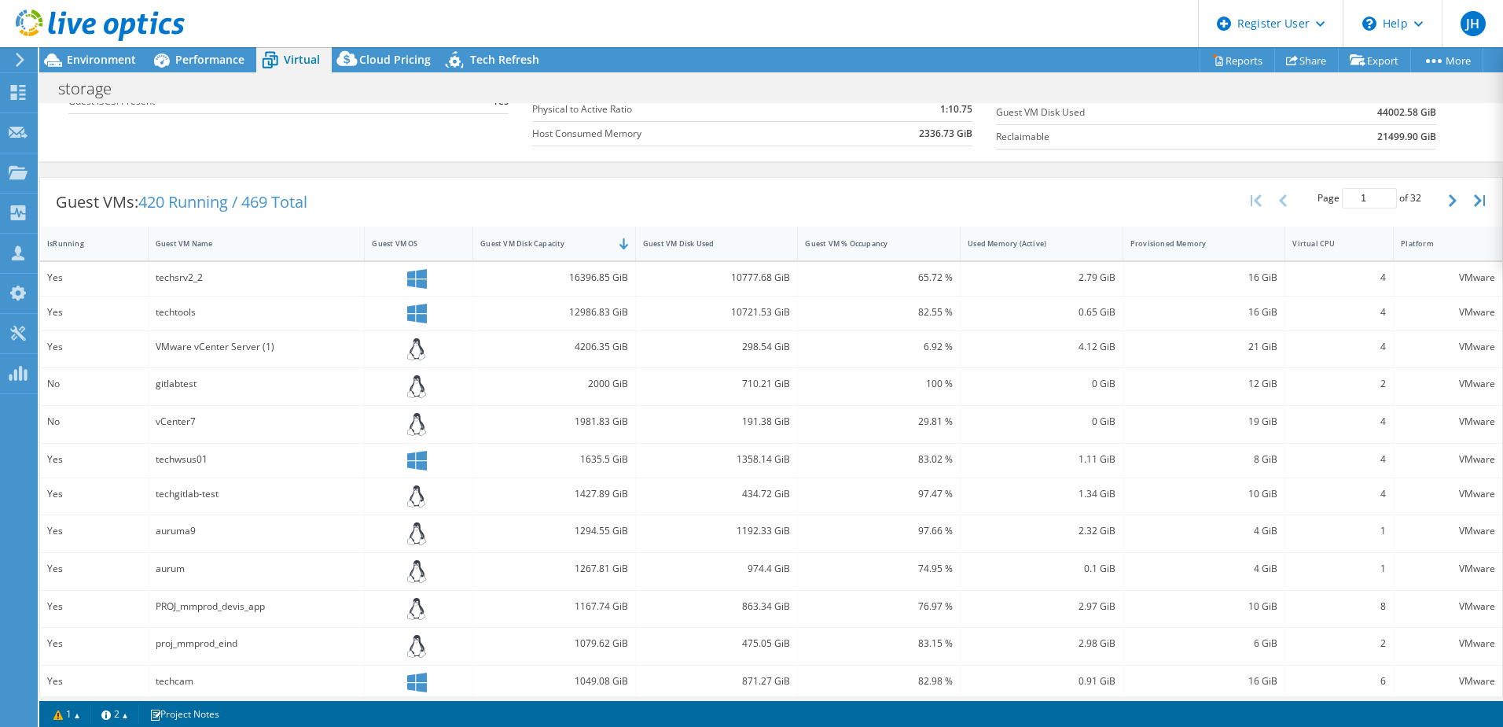
scroll to position [236, 0]
click at [185, 278] on div "techsrv2_2" at bounding box center [257, 276] width 202 height 17
click at [579, 278] on div "16396.85 GiB" at bounding box center [554, 276] width 148 height 17
click at [785, 279] on div "10777.68 GiB" at bounding box center [717, 278] width 163 height 34
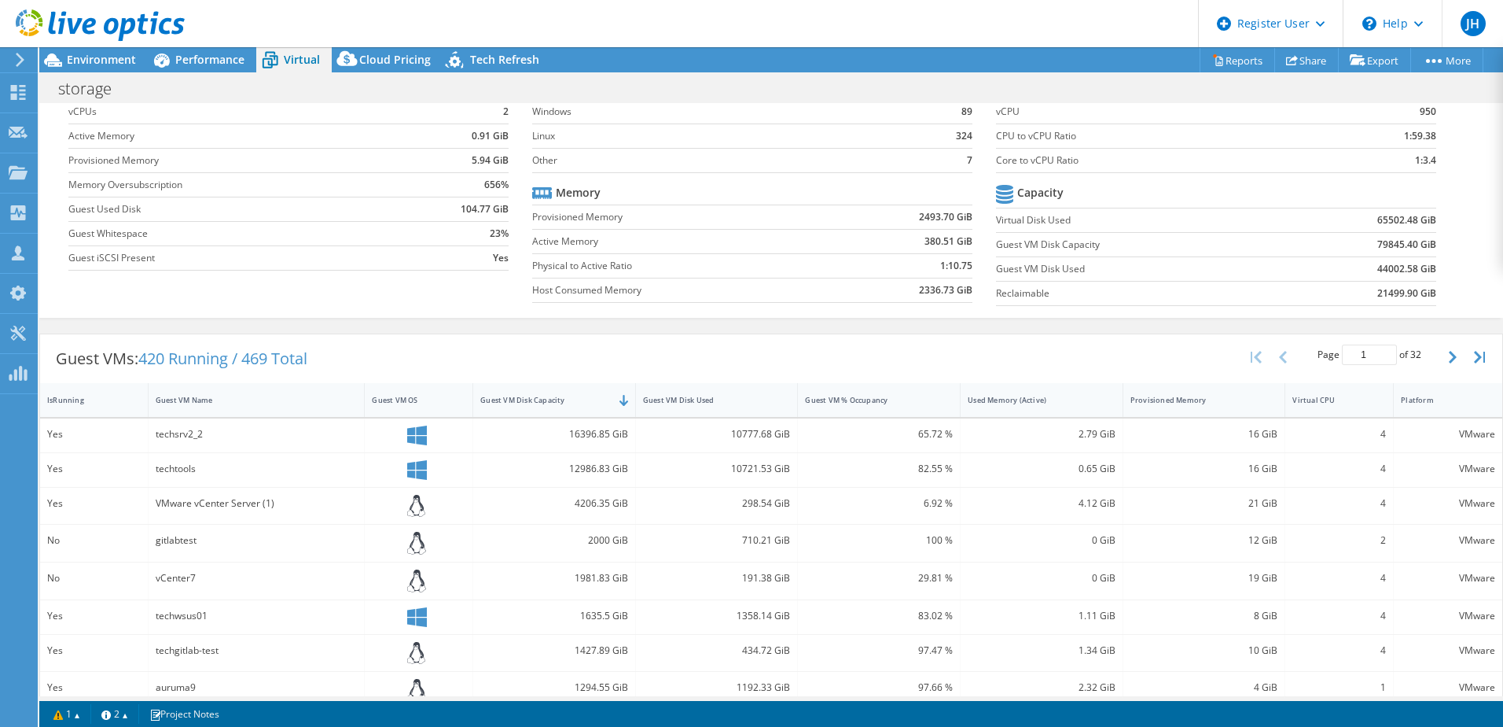
scroll to position [0, 0]
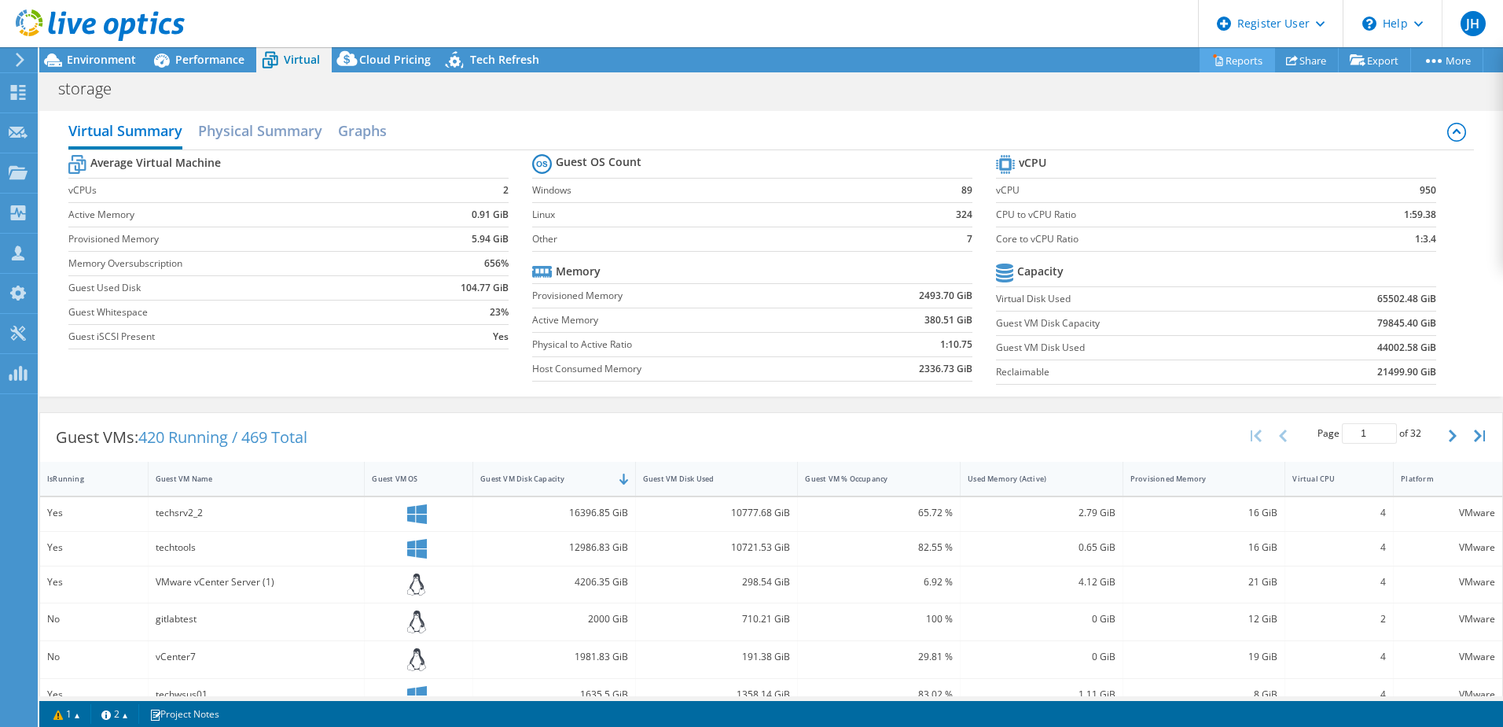
click at [1237, 63] on link "Reports" at bounding box center [1237, 60] width 75 height 24
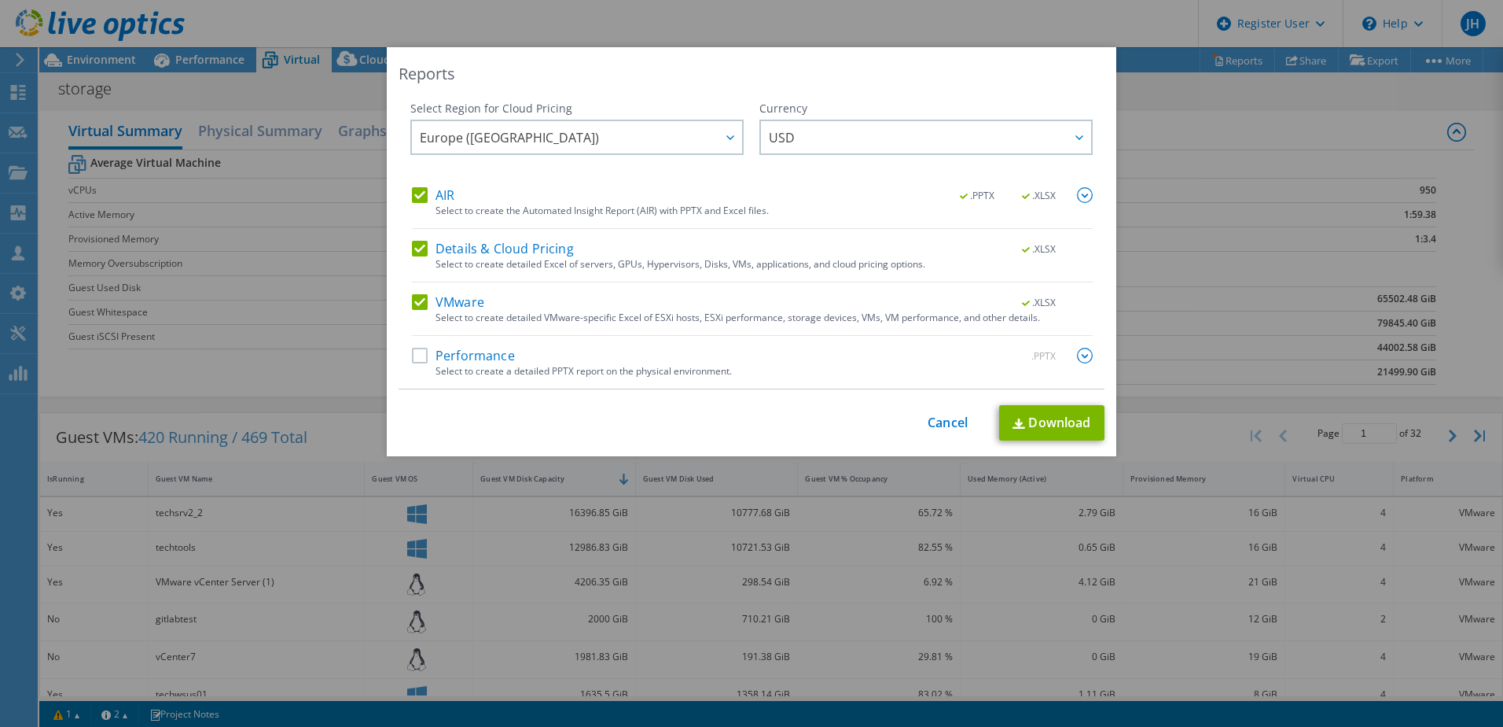
click at [418, 195] on label "AIR" at bounding box center [433, 195] width 42 height 16
click at [0, 0] on input "AIR" at bounding box center [0, 0] width 0 height 0
click at [412, 249] on label "Details & Cloud Pricing" at bounding box center [493, 249] width 162 height 16
click at [0, 0] on input "Details & Cloud Pricing" at bounding box center [0, 0] width 0 height 0
click at [456, 561] on div "Reports Select Region for Cloud Pricing Asia Pacific (Hong Kong) Asia Pacific (…" at bounding box center [751, 363] width 1503 height 632
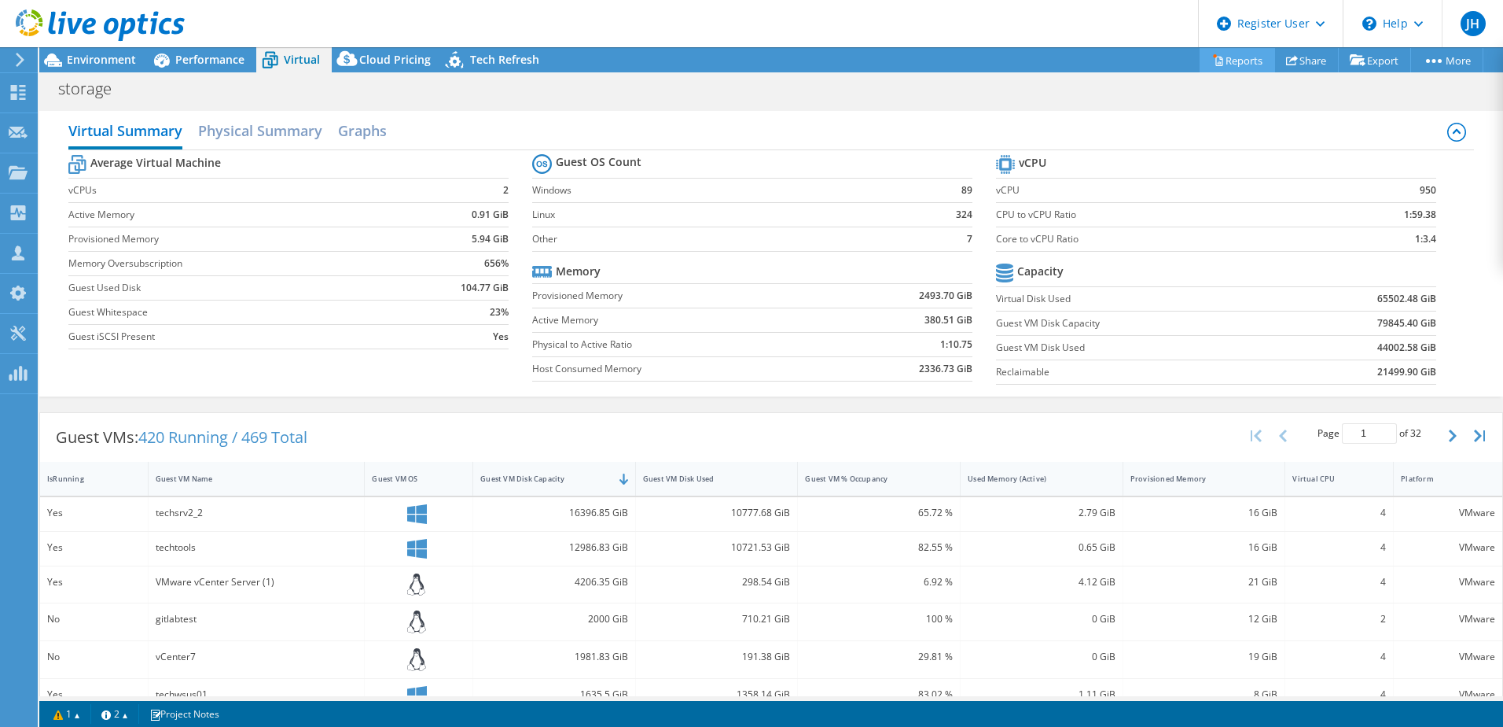
click at [1237, 64] on link "Reports" at bounding box center [1237, 60] width 75 height 24
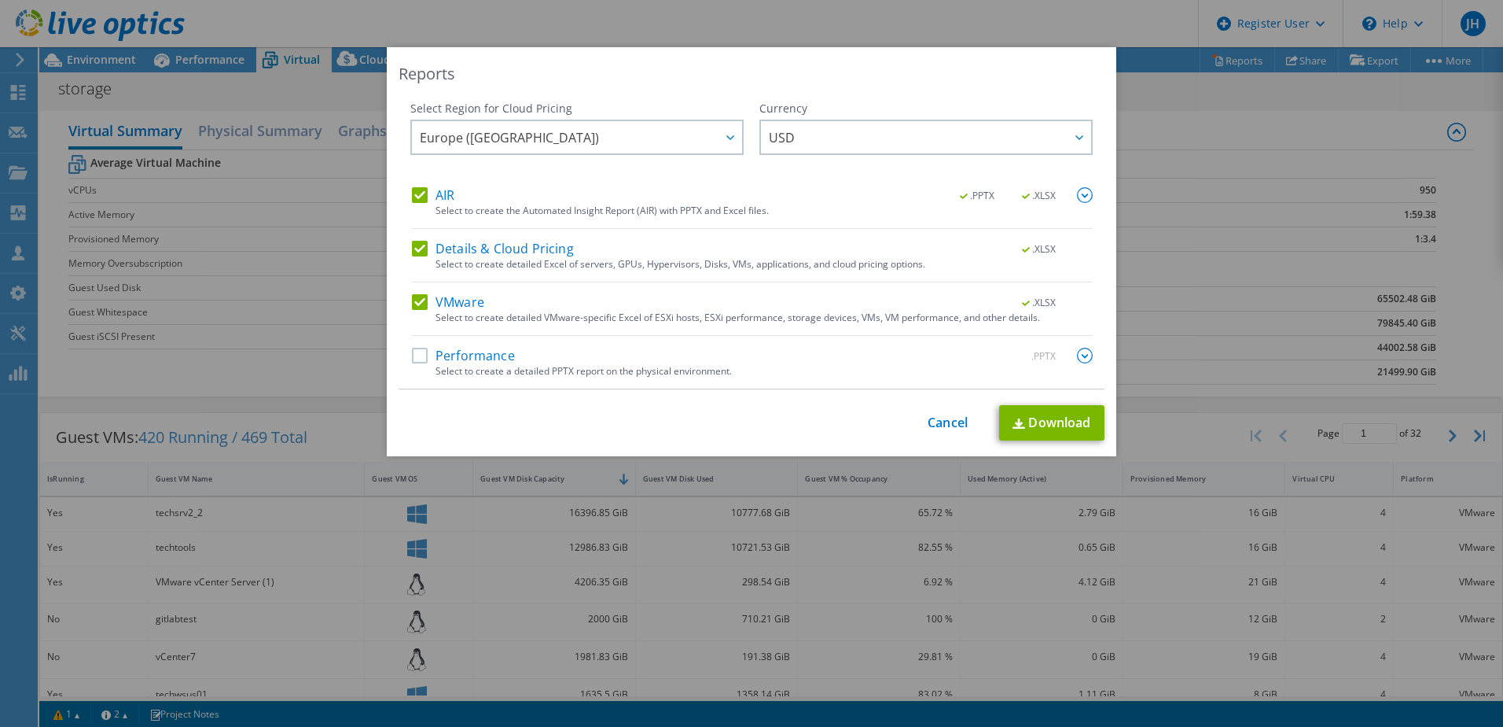
click at [420, 197] on label "AIR" at bounding box center [433, 195] width 42 height 16
click at [0, 0] on input "AIR" at bounding box center [0, 0] width 0 height 0
click at [420, 235] on div "AIR .PPTX .XLSX Select to create the Automated Insight Report (AIR) with PPTX a…" at bounding box center [752, 287] width 681 height 201
click at [421, 245] on label "Details & Cloud Pricing" at bounding box center [493, 249] width 162 height 16
click at [0, 0] on input "Details & Cloud Pricing" at bounding box center [0, 0] width 0 height 0
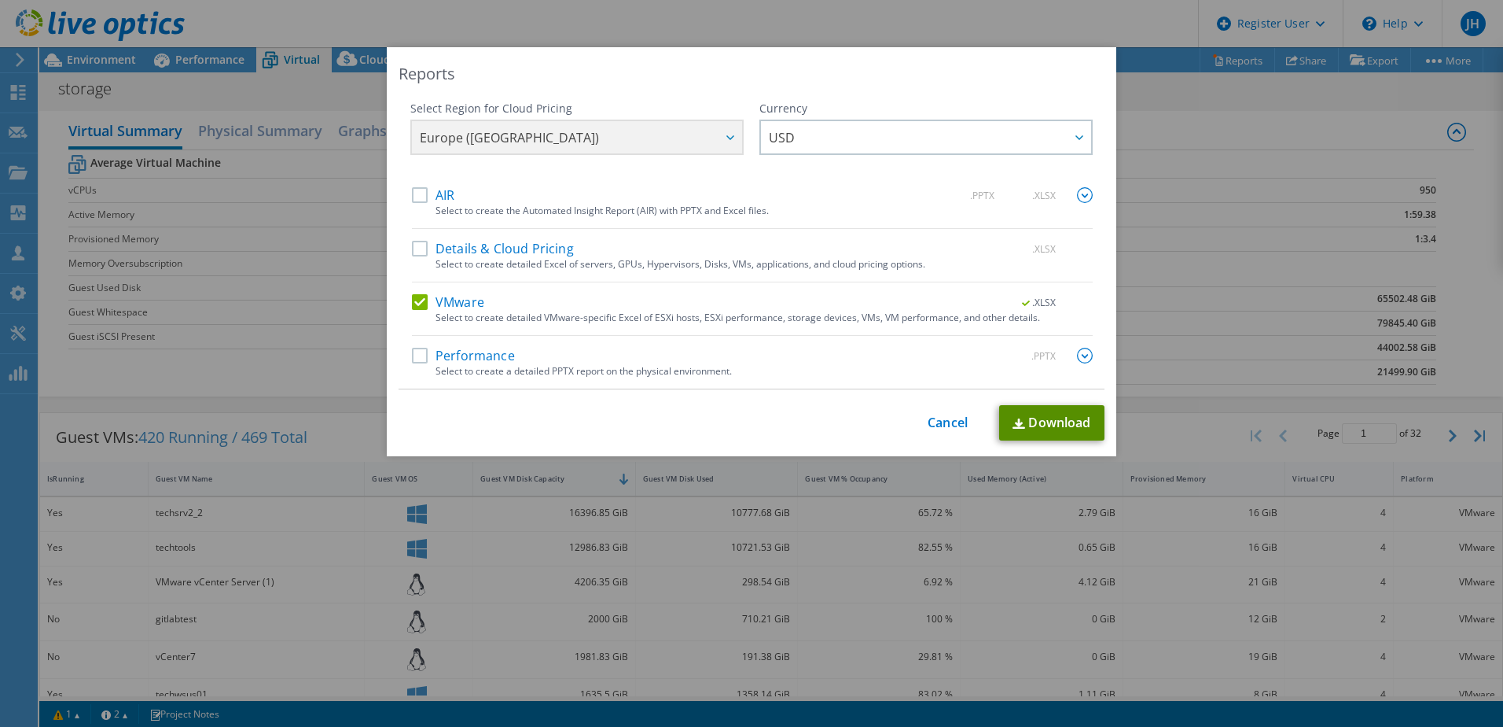
click at [1051, 422] on link "Download" at bounding box center [1051, 422] width 105 height 35
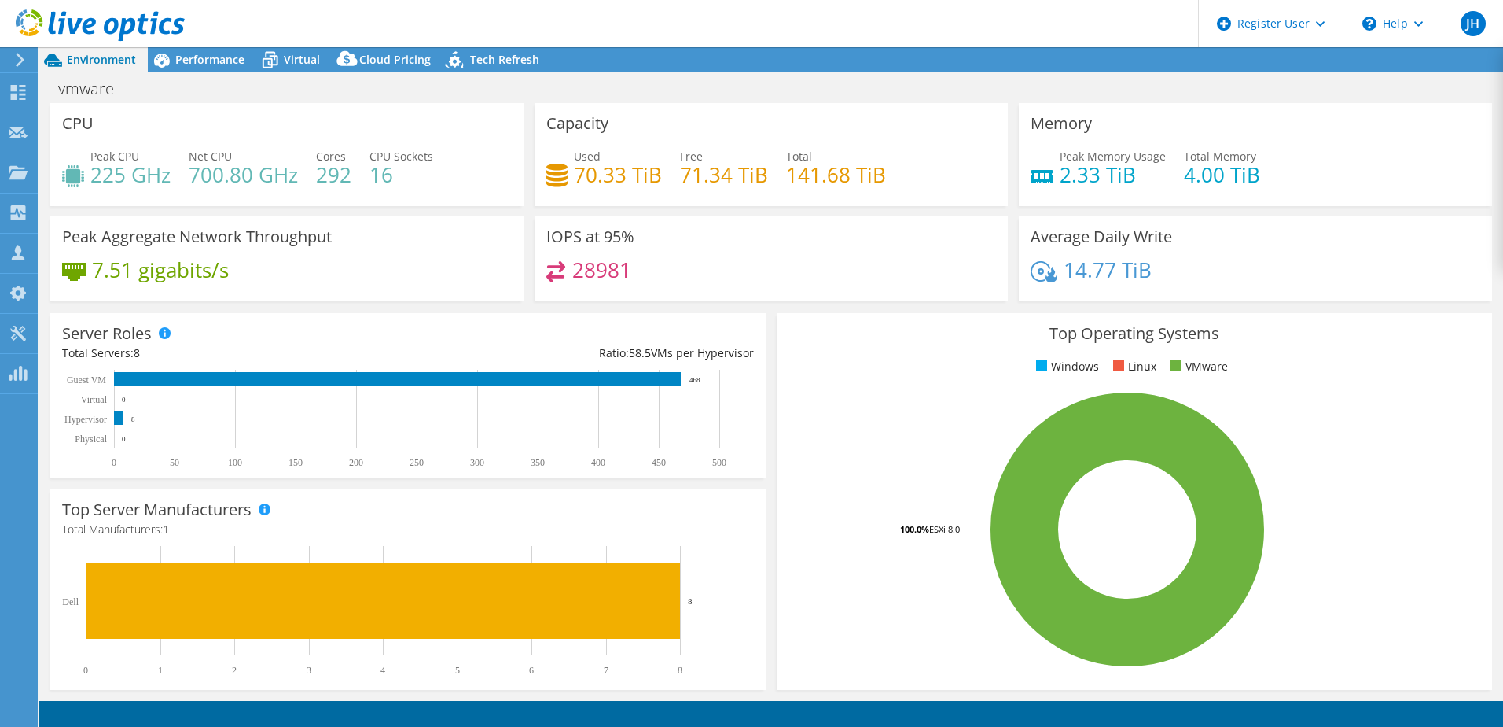
select select "USD"
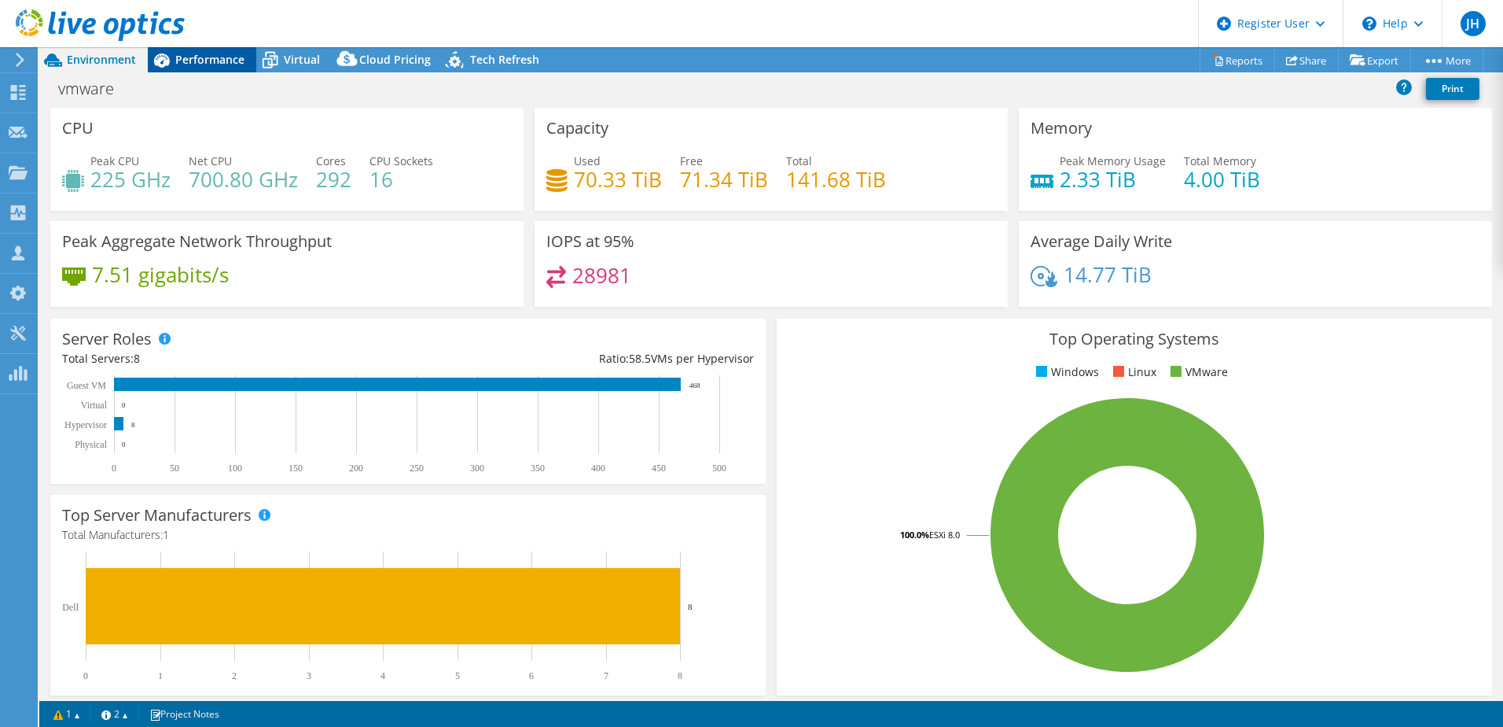
click at [173, 58] on icon at bounding box center [162, 60] width 28 height 28
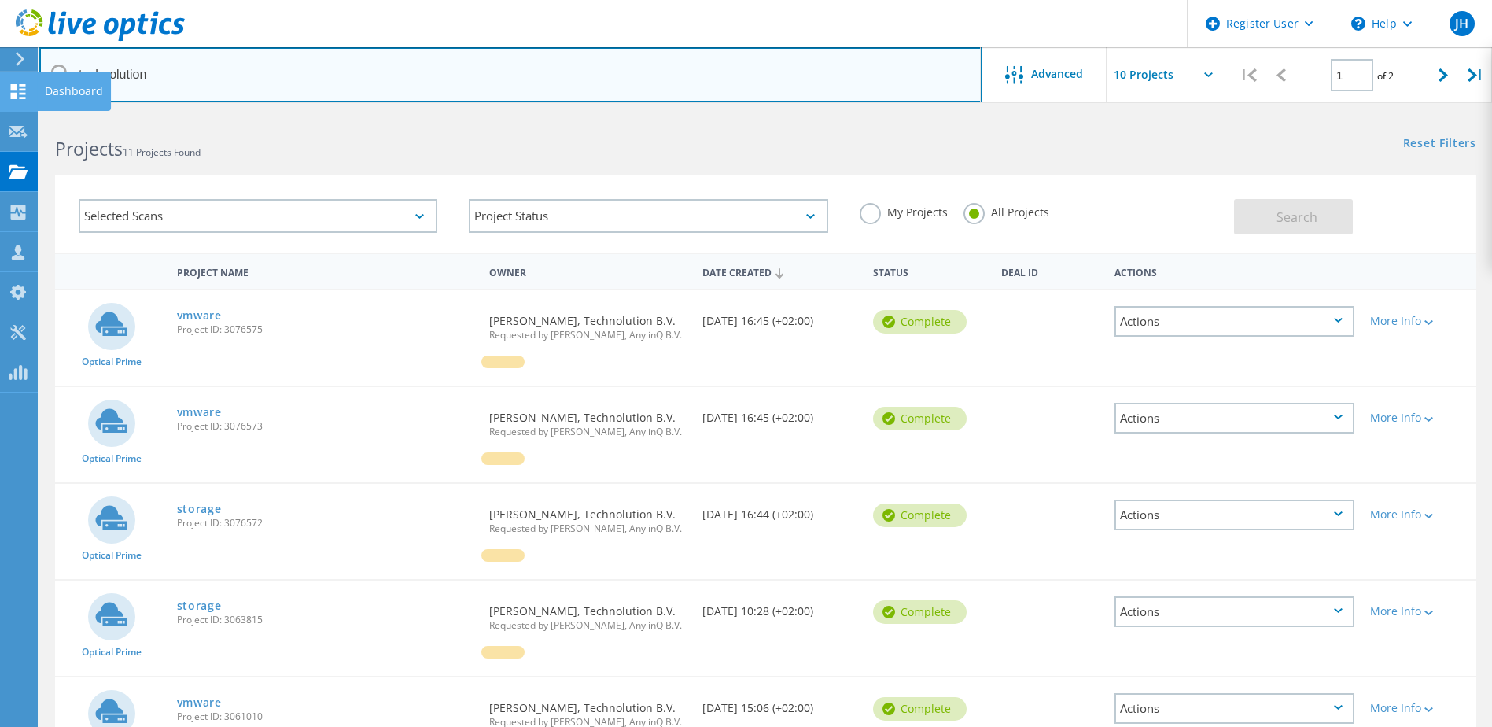
drag, startPoint x: 196, startPoint y: 78, endPoint x: 26, endPoint y: 78, distance: 169.8
click at [26, 114] on div "Register User \n Help Explore Helpful Articles Contact Support JH Dell User [PE…" at bounding box center [746, 716] width 1492 height 1205
click at [323, 68] on input "technolution" at bounding box center [510, 74] width 942 height 55
type input "t"
type input "soa"
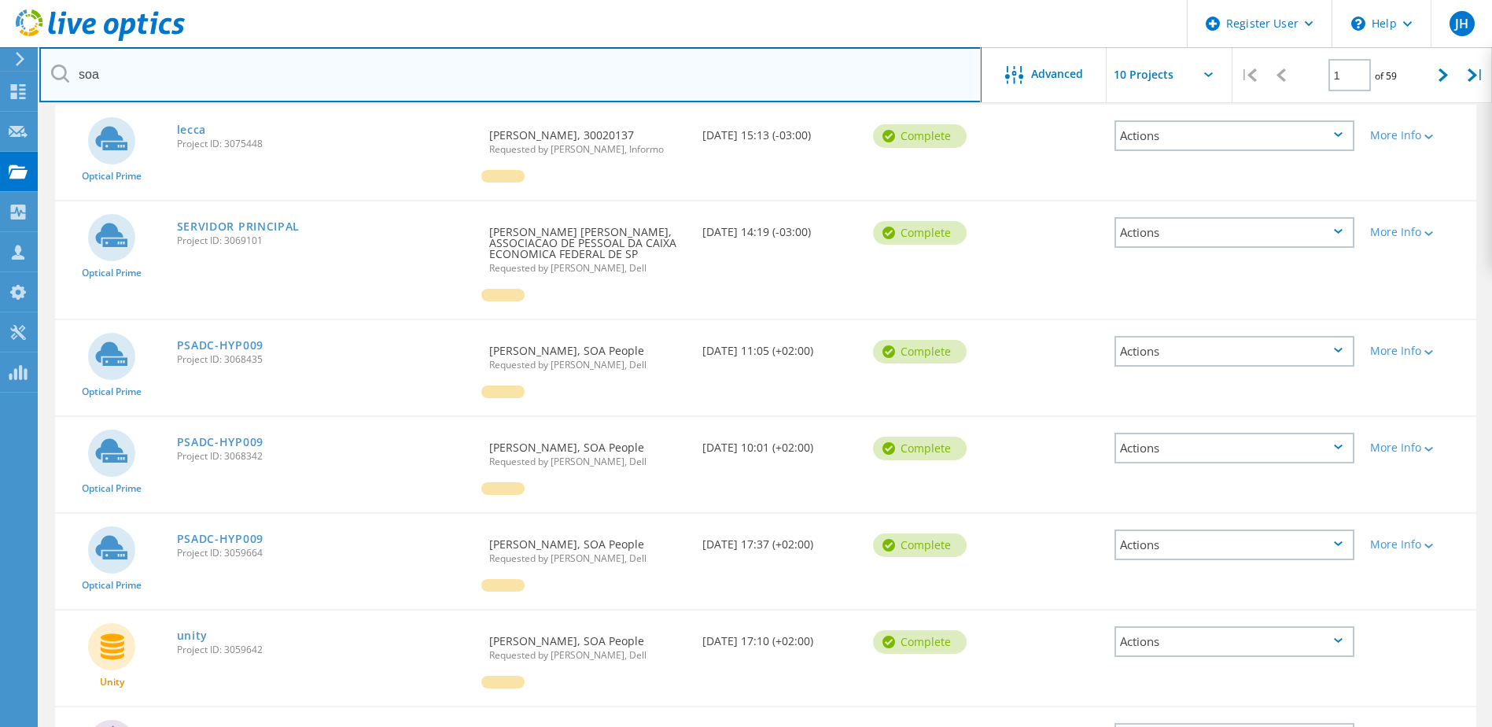
scroll to position [550, 0]
